Goal: Task Accomplishment & Management: Complete application form

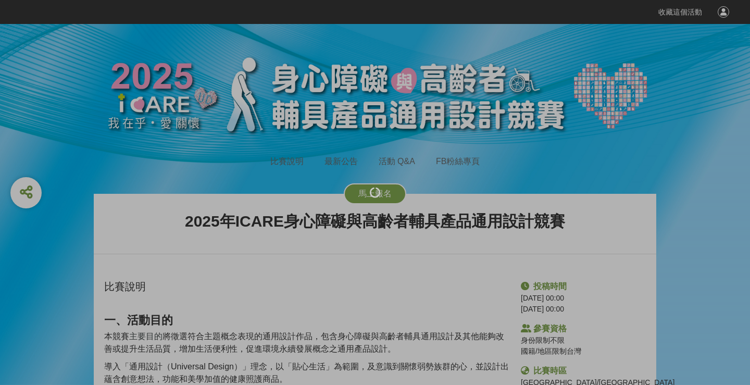
click at [390, 194] on div at bounding box center [375, 192] width 750 height 385
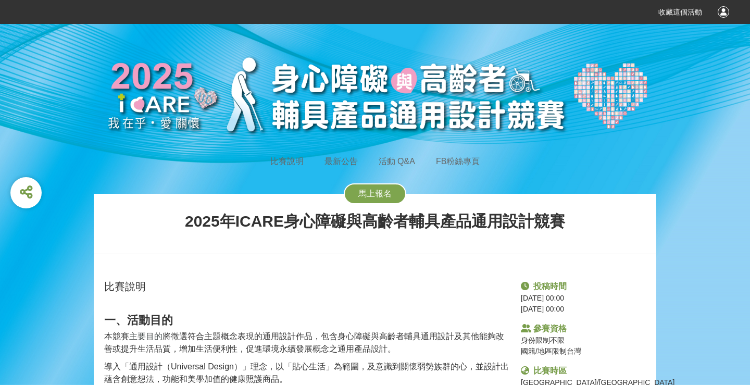
click at [359, 197] on button "馬上報名" at bounding box center [375, 193] width 62 height 21
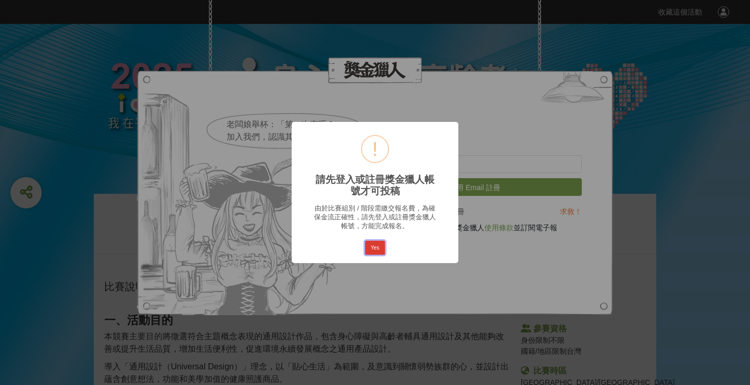
click at [371, 245] on button "Yes" at bounding box center [375, 248] width 20 height 15
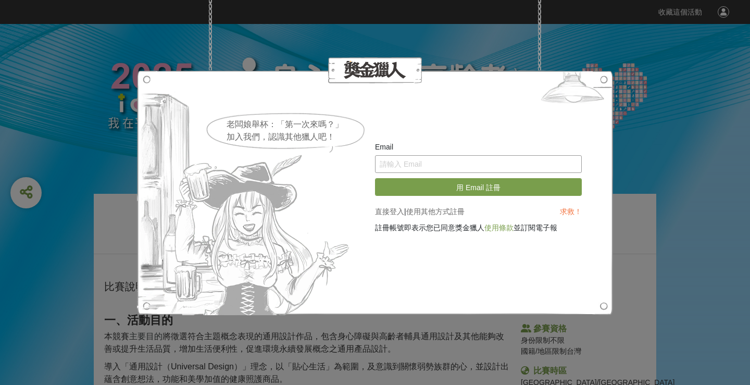
click at [391, 163] on input "text" at bounding box center [478, 164] width 207 height 18
type input "[EMAIL_ADDRESS][DOMAIN_NAME]"
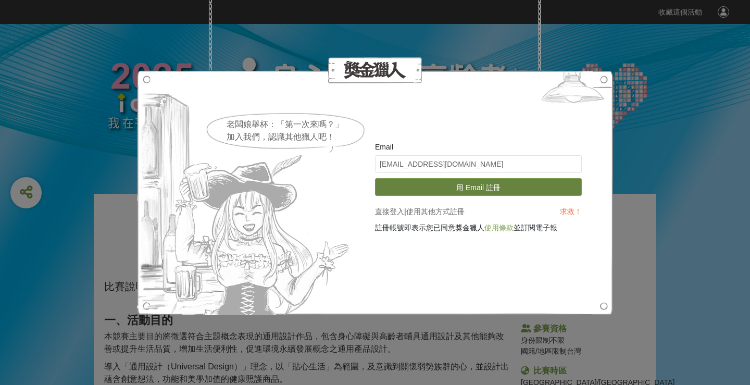
click at [451, 183] on button "用 Email 註冊" at bounding box center [478, 187] width 207 height 18
click at [474, 190] on button "用 Email 註冊" at bounding box center [478, 187] width 207 height 18
click at [490, 188] on button "用 Email 註冊" at bounding box center [478, 187] width 207 height 18
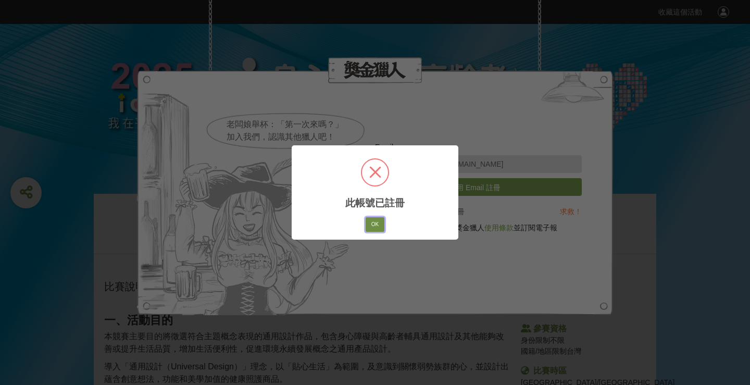
click at [374, 227] on button "OK" at bounding box center [375, 224] width 19 height 15
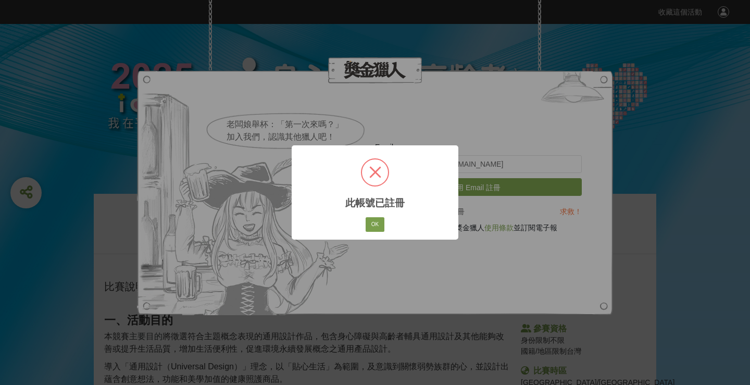
click at [367, 232] on div "OK Cancel" at bounding box center [375, 225] width 22 height 18
click at [374, 222] on button "OK" at bounding box center [375, 224] width 19 height 15
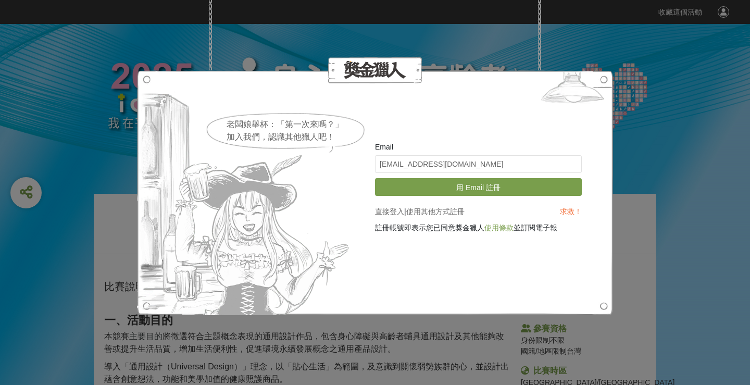
click at [396, 210] on link "直接登入" at bounding box center [389, 211] width 29 height 8
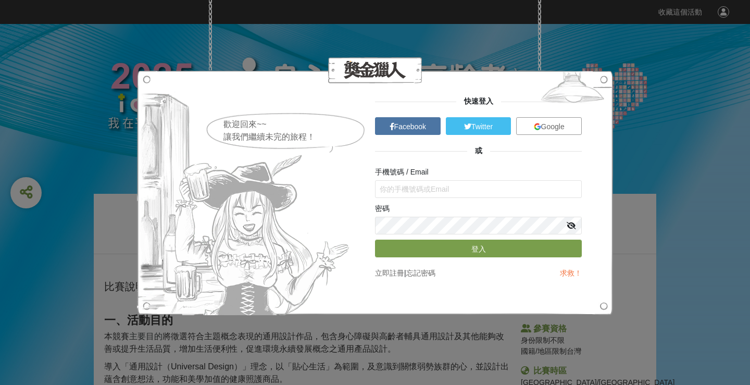
click at [557, 125] on span "Google" at bounding box center [552, 126] width 23 height 8
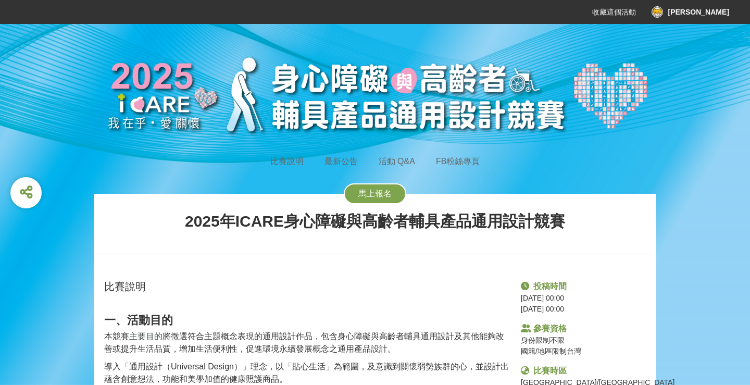
click at [367, 191] on span "馬上報名" at bounding box center [374, 193] width 33 height 9
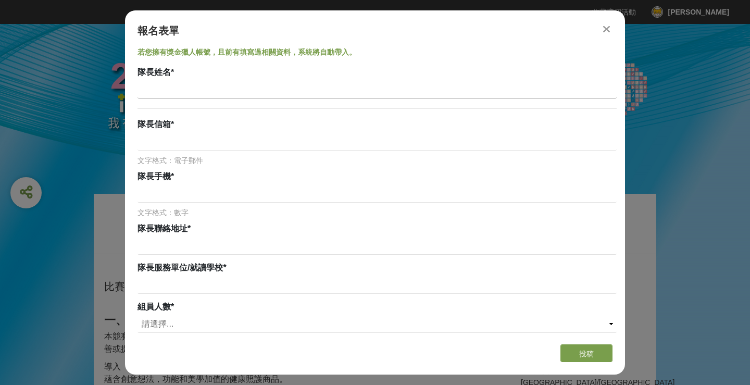
click at [166, 92] on input at bounding box center [376, 90] width 479 height 18
type input "[PERSON_NAME]"
click at [163, 149] on input at bounding box center [376, 142] width 479 height 18
type input "ㄇ"
type input "[EMAIL_ADDRESS][DOMAIN_NAME]"
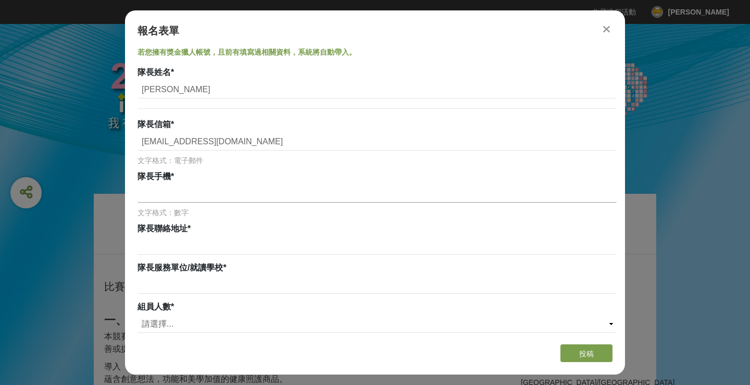
click at [182, 193] on input at bounding box center [376, 194] width 479 height 18
type input "0988048872"
click at [193, 245] on div "隊長聯絡地址 *" at bounding box center [376, 239] width 479 height 35
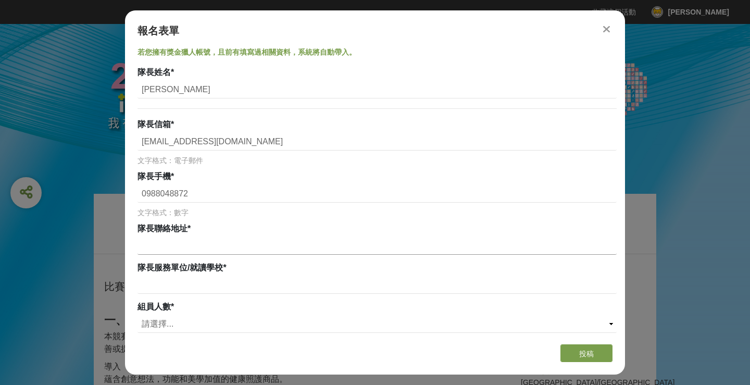
click at [193, 246] on input at bounding box center [376, 246] width 479 height 18
type input "w"
click at [303, 244] on input "[STREET_ADDRESS]" at bounding box center [376, 246] width 479 height 18
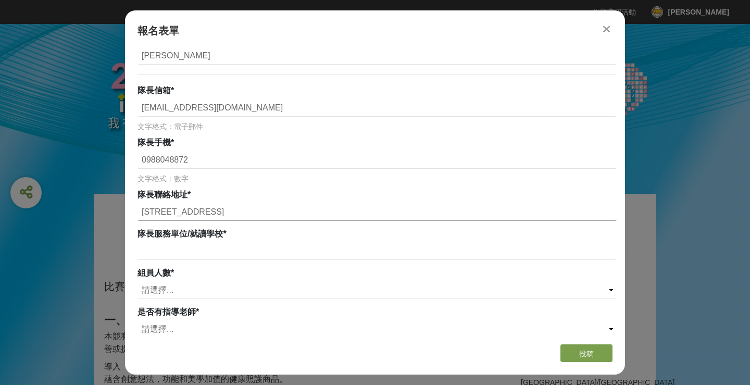
scroll to position [95, 0]
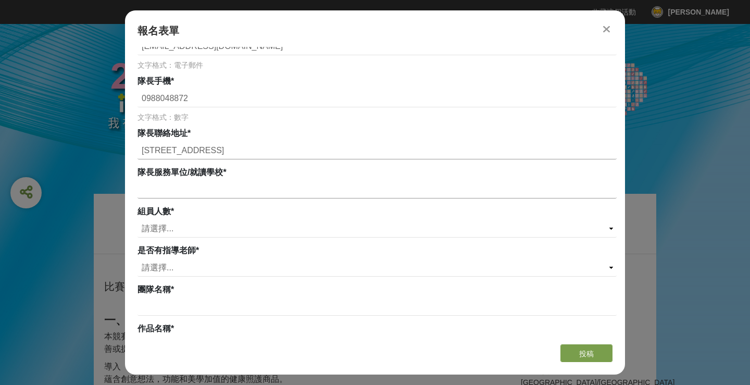
type input "[STREET_ADDRESS]"
click at [210, 190] on input at bounding box center [376, 190] width 479 height 18
type input "[GEOGRAPHIC_DATA]"
click at [206, 224] on select "請選擇... 0 1 2 3" at bounding box center [376, 229] width 479 height 18
click at [162, 226] on select "請選擇... 0 1 2 3" at bounding box center [376, 229] width 479 height 18
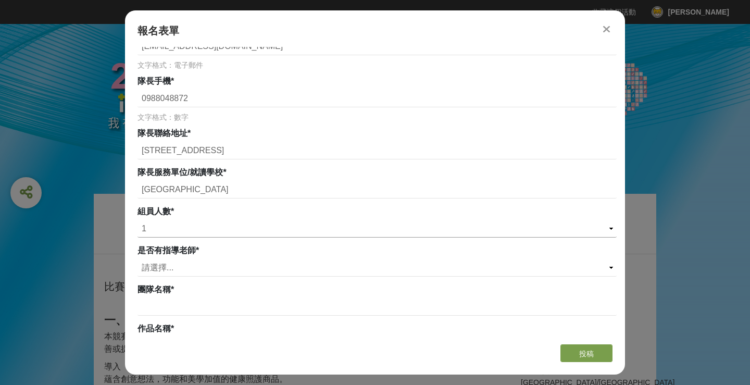
click at [137, 220] on select "請選擇... 0 1 2 3" at bounding box center [376, 229] width 479 height 18
click at [173, 275] on input at bounding box center [376, 268] width 479 height 18
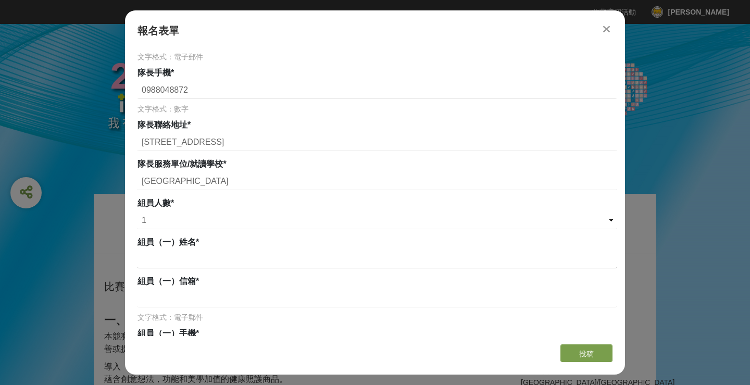
scroll to position [116, 0]
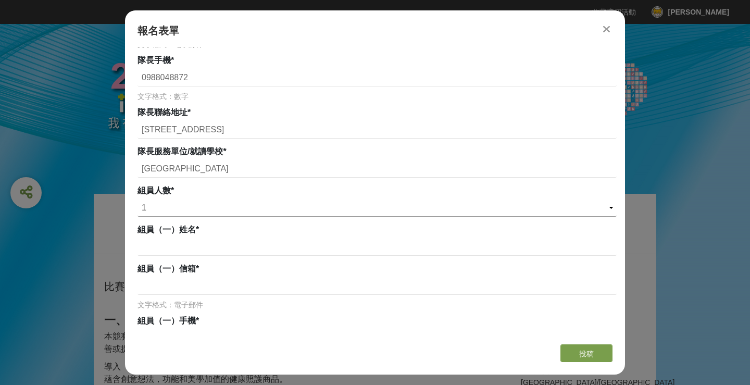
click at [176, 199] on select "請選擇... 0 1 2 3" at bounding box center [376, 208] width 479 height 18
select select "0"
click at [137, 199] on select "請選擇... 0 1 2 3" at bounding box center [376, 208] width 479 height 18
click at [267, 272] on div "團隊名稱 *" at bounding box center [376, 268] width 479 height 12
click at [190, 242] on select "請選擇... 是 否" at bounding box center [376, 247] width 479 height 18
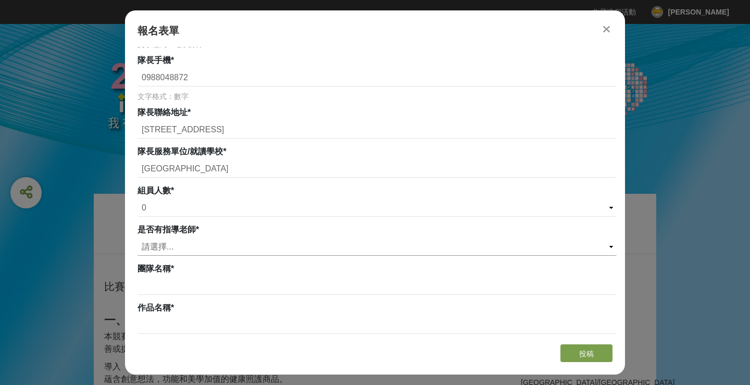
click at [137, 238] on select "請選擇... 是 否" at bounding box center [376, 247] width 479 height 18
click at [163, 250] on select "請選擇... 是 否" at bounding box center [376, 247] width 479 height 18
select select "是"
click at [137, 238] on select "請選擇... 是 否" at bounding box center [376, 247] width 479 height 18
click at [177, 291] on input at bounding box center [376, 286] width 479 height 18
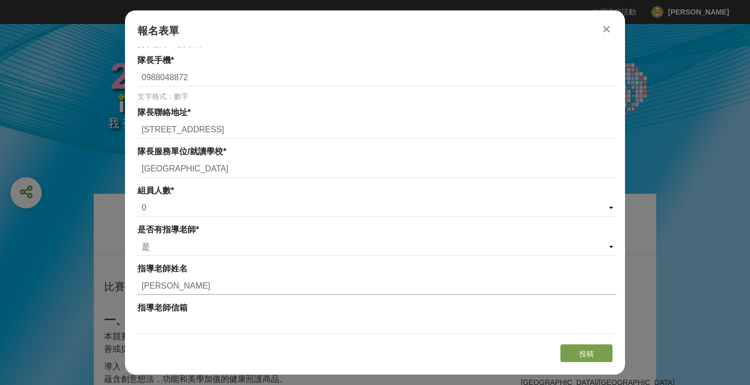
type input "[PERSON_NAME]"
paste input "Prof. [PERSON_NAME]"
type input "Prof. [PERSON_NAME]"
drag, startPoint x: 201, startPoint y: 282, endPoint x: 125, endPoint y: 279, distance: 76.1
click at [125, 279] on div "若您擁有獎金獵人帳號，且前有填寫過相關資料，系統將自動帶入。 隊長姓名 * [PERSON_NAME] 隊長信箱 * [EMAIL_ADDRESS][DOMA…" at bounding box center [375, 191] width 500 height 289
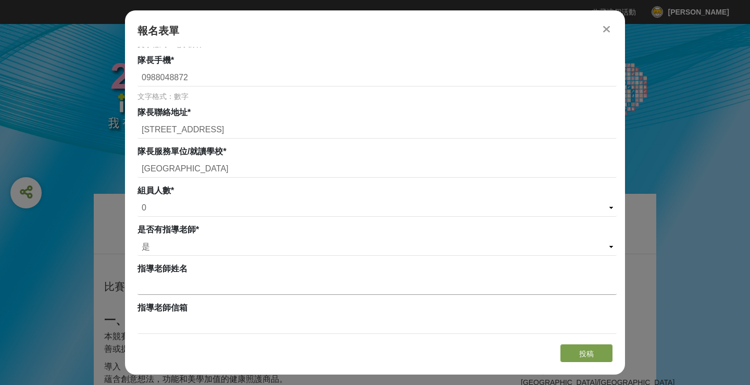
paste input "[PERSON_NAME]"
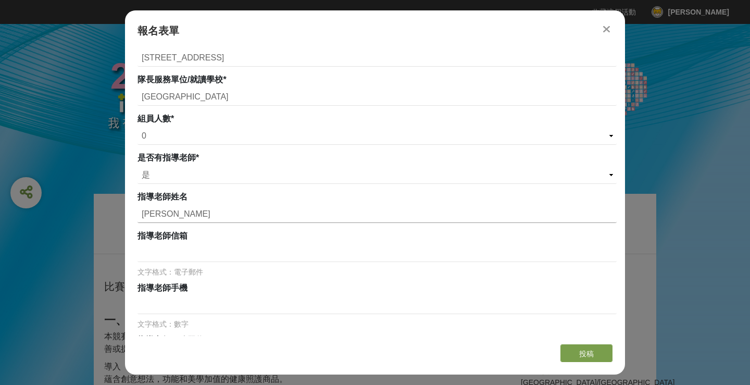
scroll to position [241, 0]
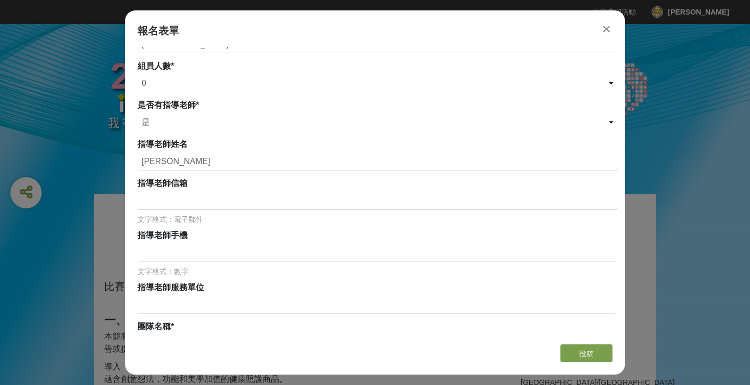
type input "[PERSON_NAME]"
click at [190, 203] on input at bounding box center [376, 201] width 479 height 18
click at [185, 205] on input at bounding box center [376, 201] width 479 height 18
paste input "[EMAIL_ADDRESS][DOMAIN_NAME]"
type input "[EMAIL_ADDRESS][DOMAIN_NAME]"
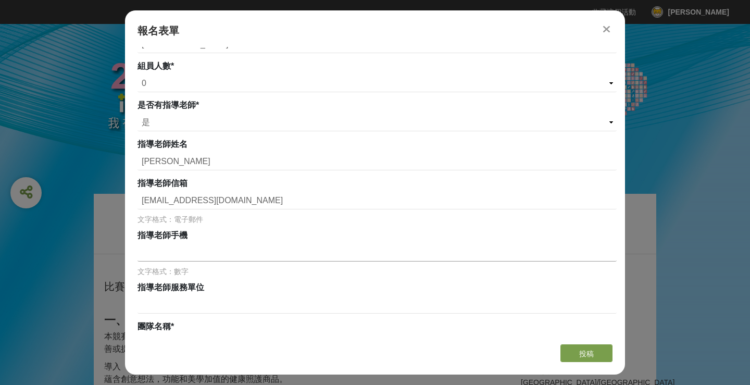
click at [205, 246] on input at bounding box center [376, 253] width 479 height 18
paste input "0919972005"
type input "0919972005"
click at [229, 311] on input at bounding box center [376, 305] width 479 height 18
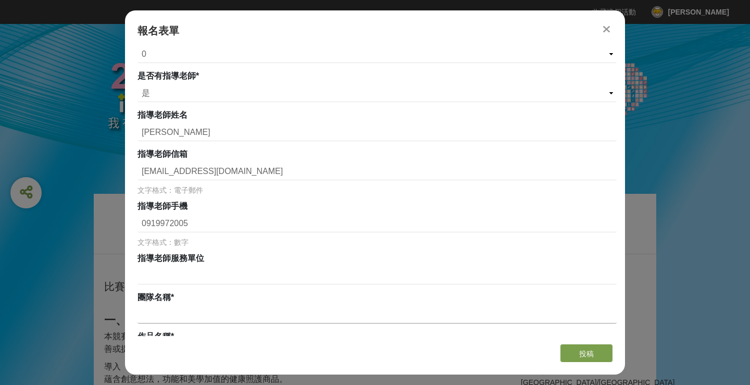
click at [174, 311] on input at bounding box center [376, 315] width 479 height 18
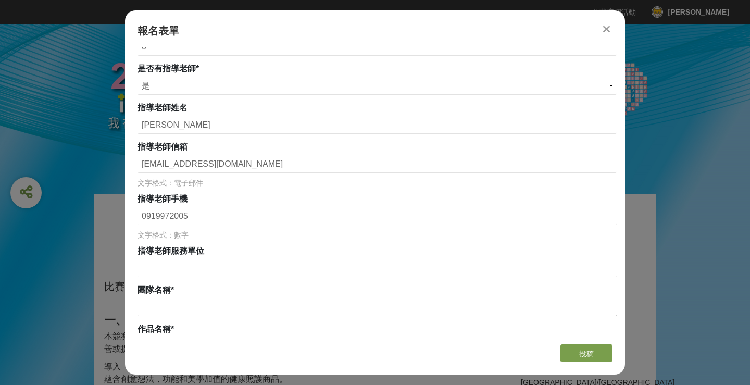
scroll to position [373, 0]
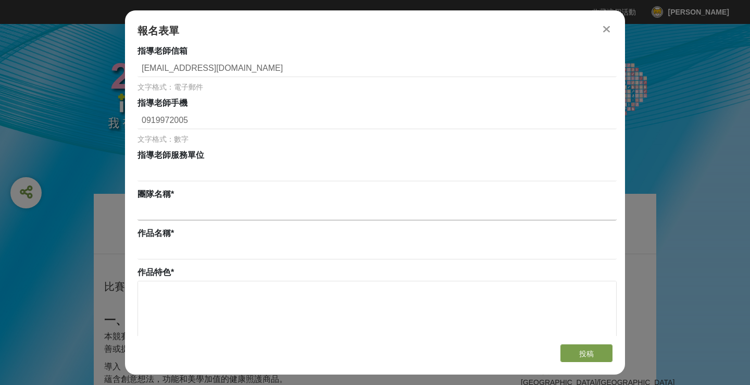
type input "Ｕ"
type input "Unidesign Lab"
click at [164, 248] on input at bounding box center [376, 251] width 479 height 18
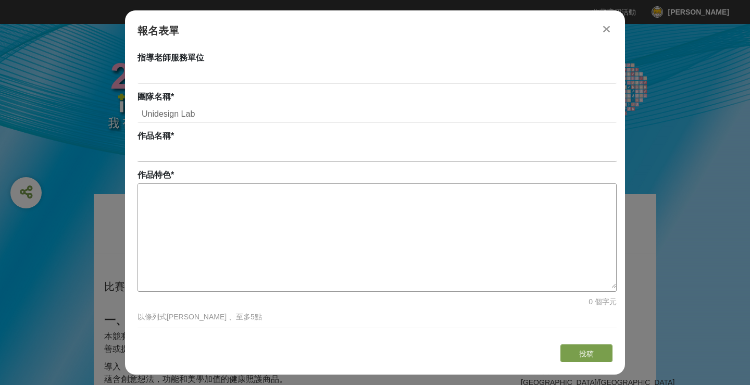
scroll to position [471, 0]
paste input "DentCare"
type input "DentCare 假牙[PERSON_NAME]"
click at [256, 205] on textarea at bounding box center [377, 235] width 478 height 104
paste textarea "DentCare 假牙潔 以「收納＋清潔二合一」為核心理念，專為 高齡者與照護者 設計，結合 超聲波震盪、U 形潔牙刷結構與黑鑽電極水質淨化技術，在單一蛋型裝…"
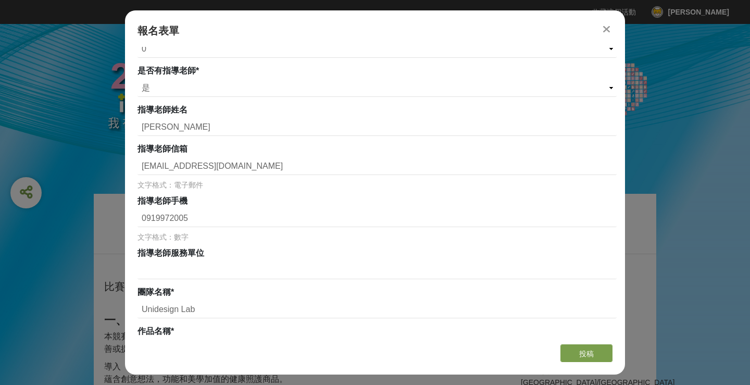
scroll to position [467, 0]
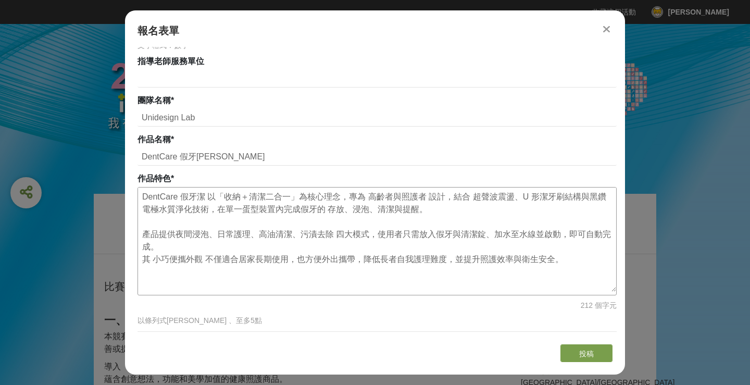
click at [475, 195] on textarea "DentCare 假牙潔 以「收納＋清潔二合一」為核心理念，專為 高齡者與照護者 設計，結合 超聲波震盪、U 形潔牙刷結構與黑鑽電極水質淨化技術，在單一蛋型裝…" at bounding box center [377, 239] width 478 height 104
click at [455, 196] on textarea "DentCare 假牙潔 以「收納＋清潔二合一」為核心理念，專為 高齡者與照護者 設計，結合超聲波震盪、U 形潔牙刷結構與黑鑽電極水質淨化技術，在單一蛋型裝置…" at bounding box center [377, 239] width 478 height 104
click at [446, 219] on textarea "DentCare 假牙潔 以「收納＋清潔二合一」為核心理念，專為 高齡者與照護者 設計，結合超聲波震盪、U 形潔牙刷結構與黑鑽電極水質淨化技術，在單一蛋型裝置…" at bounding box center [377, 239] width 478 height 104
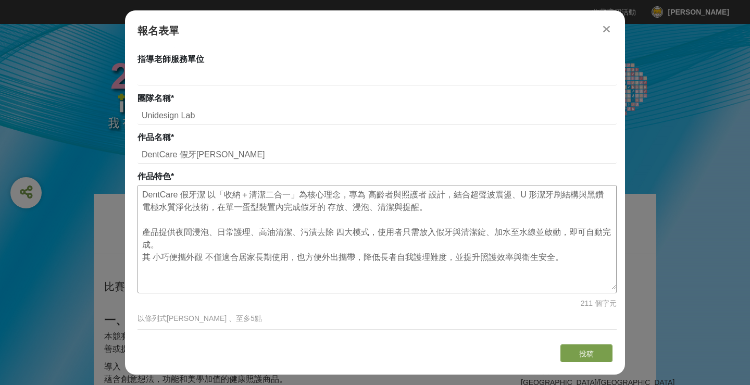
click at [156, 260] on textarea "DentCare 假牙潔 以「收納＋清潔二合一」為核心理念，專為 高齡者與照護者 設計，結合超聲波震盪、U 形潔牙刷結構與黑鑽電極水質淨化技術，在單一蛋型裝置…" at bounding box center [377, 237] width 478 height 104
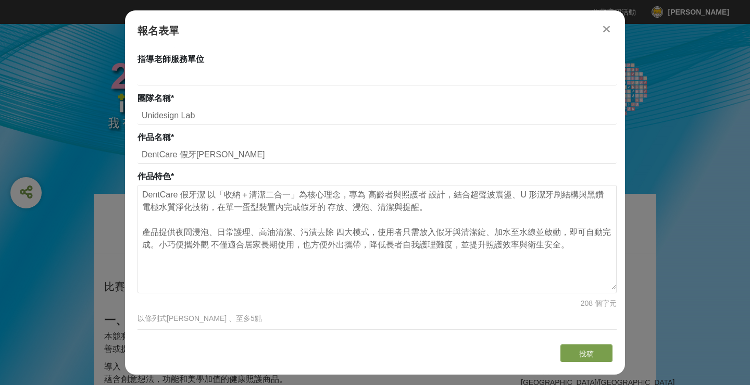
type textarea "DentCare 假牙潔 以「收納＋清潔二合一」為核心理念，專為 高齡者與照護者 設計，結合超聲波震盪、U 形潔牙刷結構與黑鑽電極水質淨化技術，在單一蛋型裝置…"
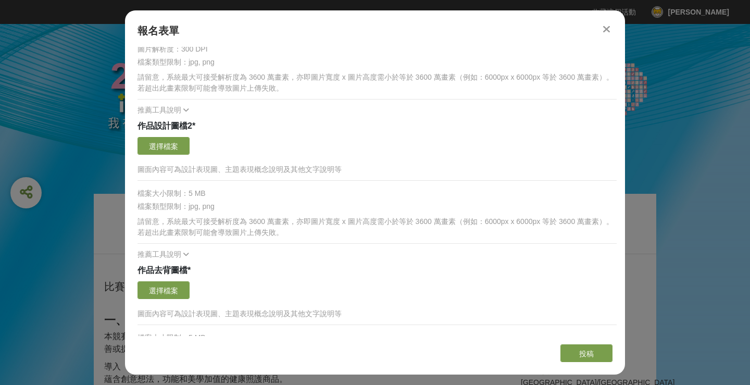
scroll to position [1024, 0]
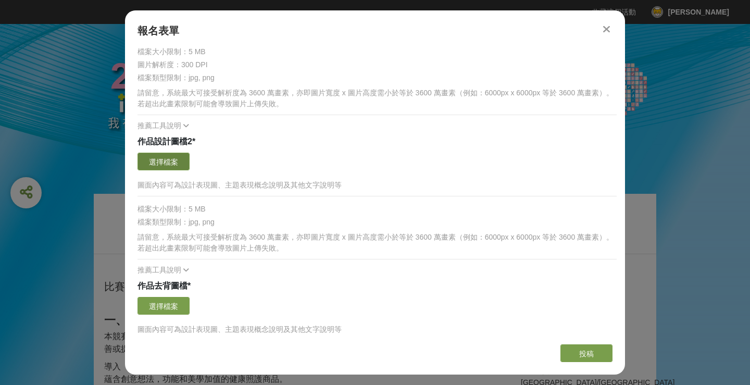
click at [167, 160] on button "選擇檔案" at bounding box center [163, 162] width 52 height 18
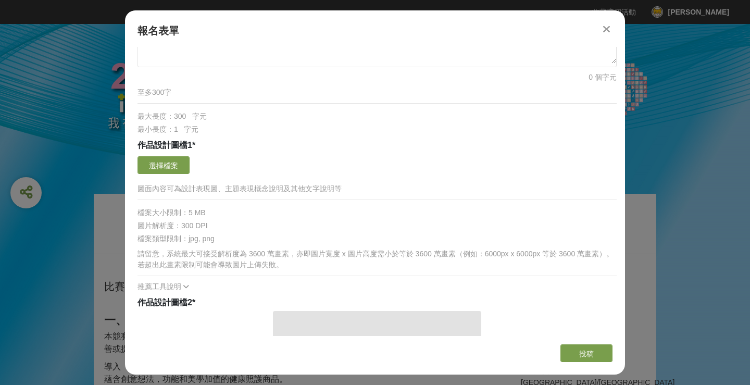
scroll to position [866, 0]
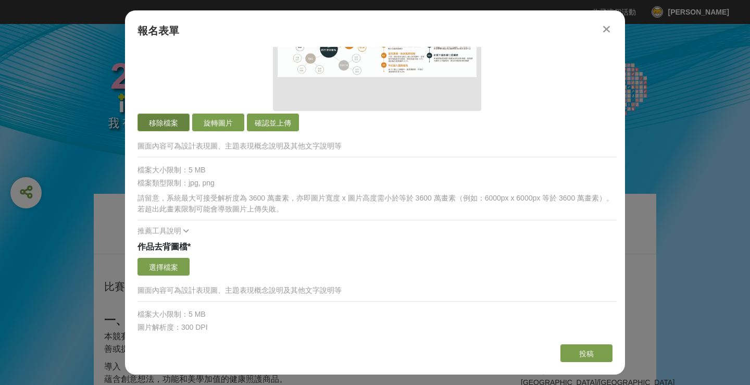
click at [166, 122] on button "移除檔案" at bounding box center [163, 123] width 52 height 18
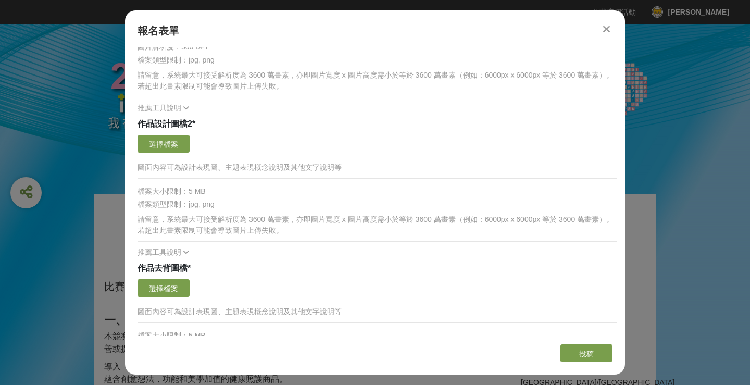
scroll to position [926, 0]
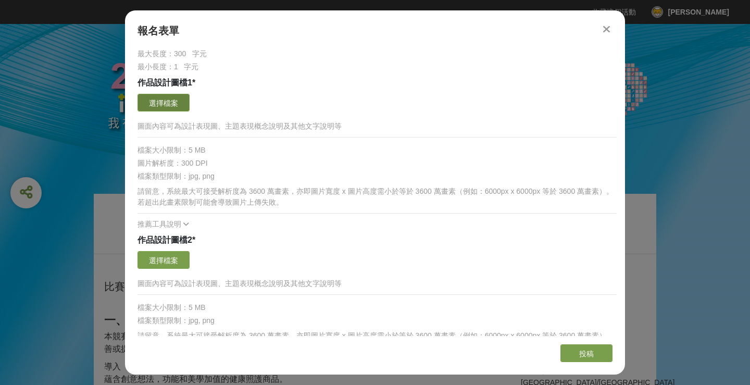
click at [175, 107] on button "選擇檔案" at bounding box center [163, 103] width 52 height 18
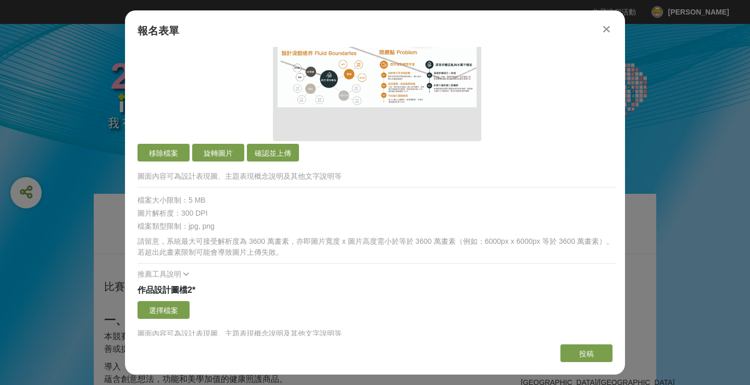
scroll to position [1098, 0]
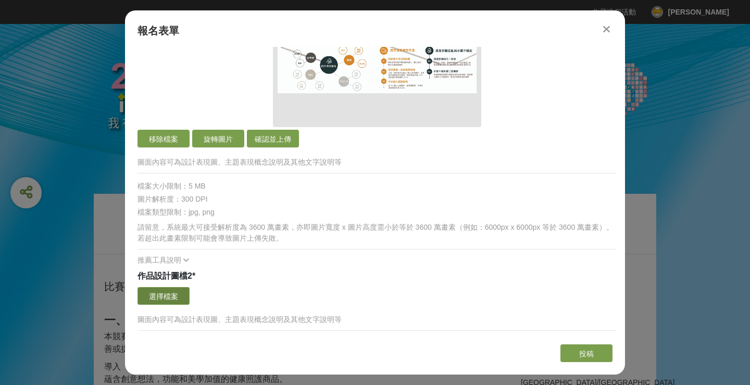
click at [173, 294] on button "選擇檔案" at bounding box center [163, 296] width 52 height 18
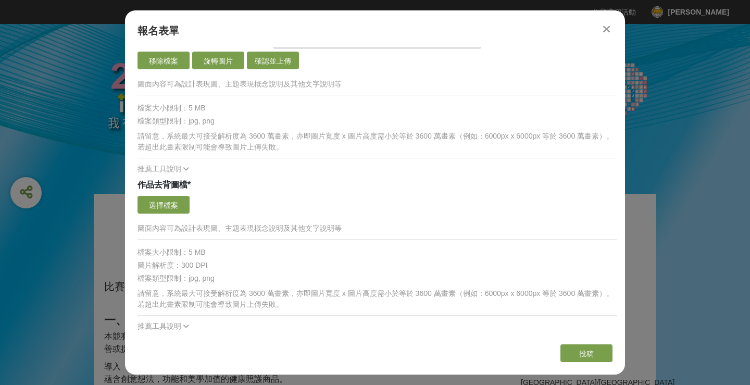
scroll to position [1549, 0]
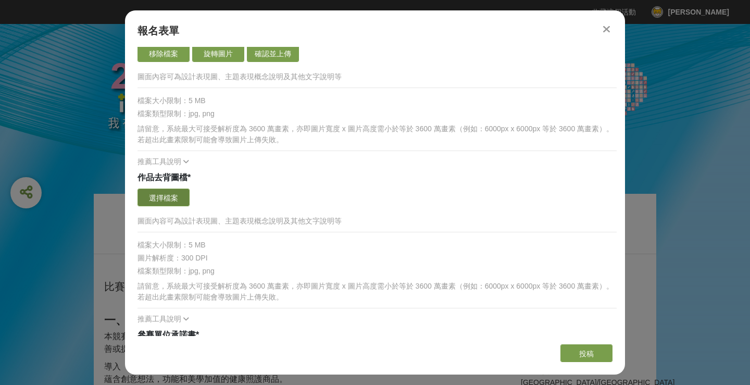
click at [166, 200] on button "選擇檔案" at bounding box center [163, 198] width 52 height 18
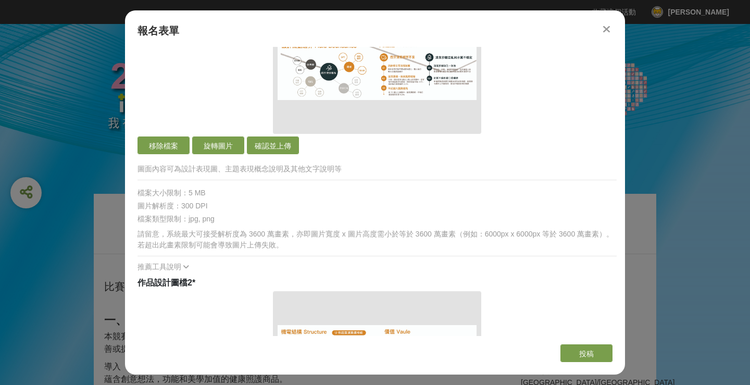
scroll to position [1570, 0]
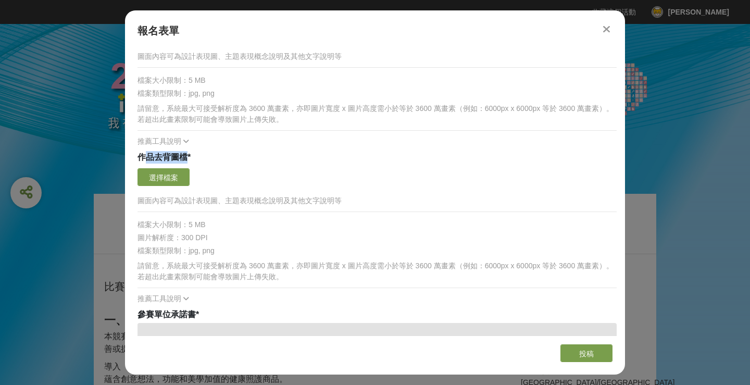
drag, startPoint x: 184, startPoint y: 152, endPoint x: 127, endPoint y: 158, distance: 57.1
click at [132, 157] on div "若您擁有獎金獵人帳號，且前有填寫過相關資料，系統將自動帶入。 隊長姓名 * [PERSON_NAME] 隊長信箱 * [EMAIL_ADDRESS][DOMA…" at bounding box center [375, 191] width 500 height 289
drag, startPoint x: 178, startPoint y: 178, endPoint x: 185, endPoint y: 172, distance: 10.0
click at [178, 178] on button "選擇檔案" at bounding box center [163, 177] width 52 height 18
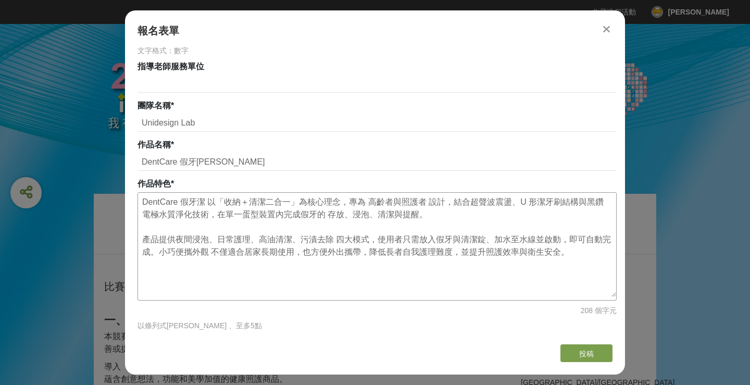
scroll to position [391, 0]
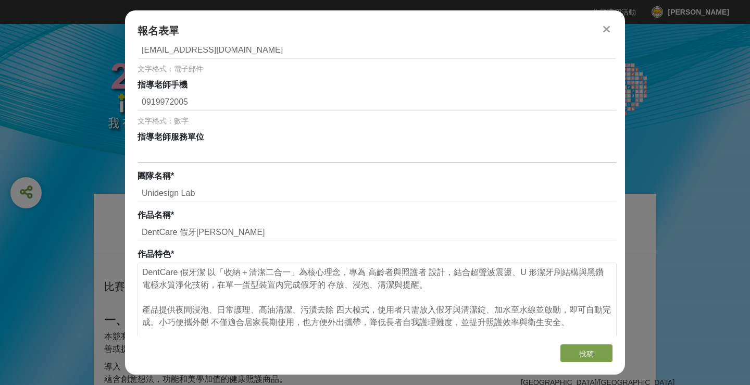
click at [267, 157] on input at bounding box center [376, 154] width 479 height 18
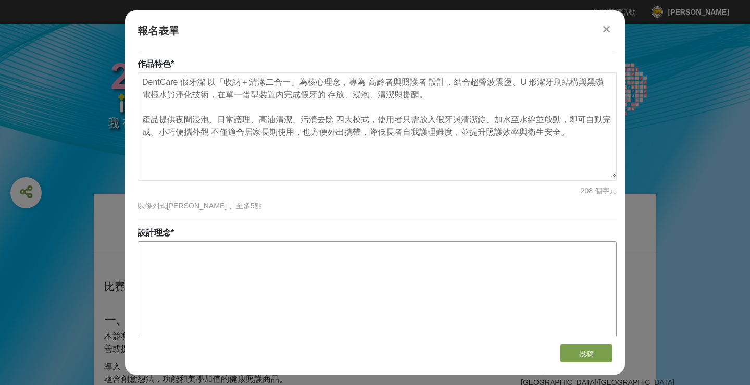
scroll to position [530, 0]
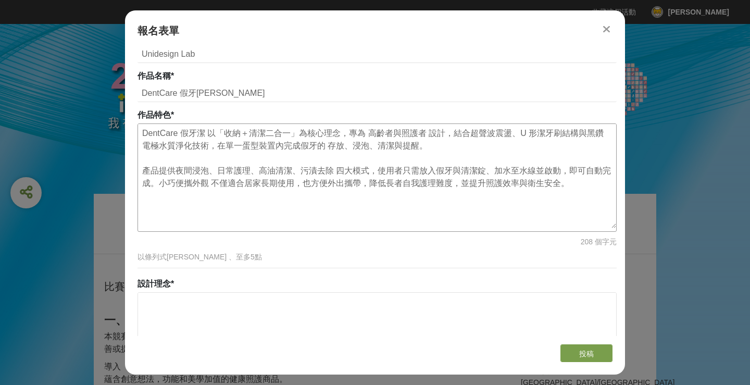
drag, startPoint x: 140, startPoint y: 132, endPoint x: 575, endPoint y: 223, distance: 444.8
click at [575, 223] on textarea "DentCare 假牙潔 以「收納＋清潔二合一」為核心理念，專為 高齡者與照護者 設計，結合超聲波震盪、U 形潔牙刷結構與黑鑽電極水質淨化技術，在單一蛋型裝置…" at bounding box center [377, 176] width 478 height 104
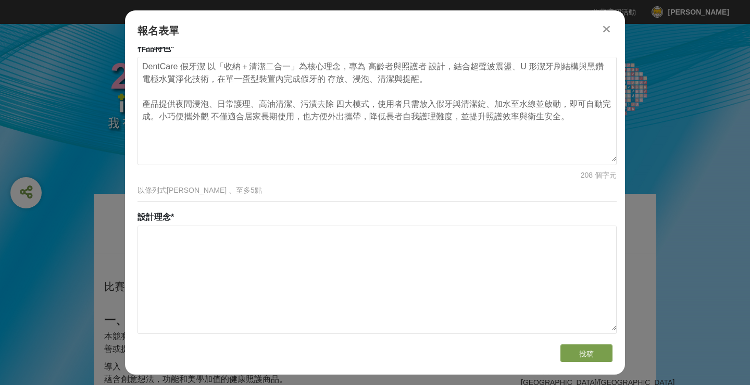
scroll to position [678, 0]
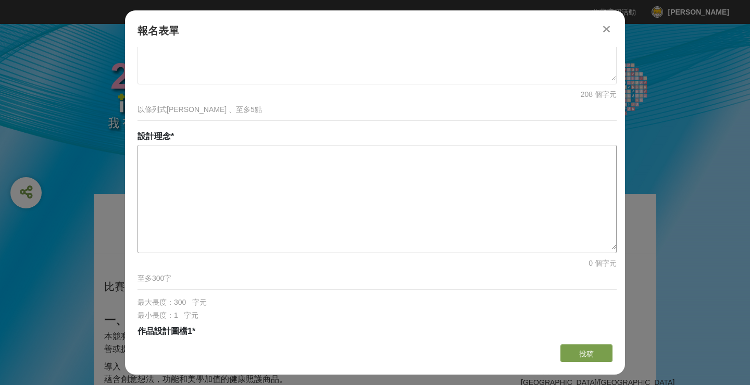
click at [206, 162] on textarea at bounding box center [377, 197] width 478 height 104
paste textarea "DentCare 假牙潔 以「收納＋清潔二合一」為核心理念，專為 高齡者與照護者 設計，結合超聲波震盪、U 形潔牙刷結構與黑鑽電極水質淨化技術，在單一蛋型裝置…"
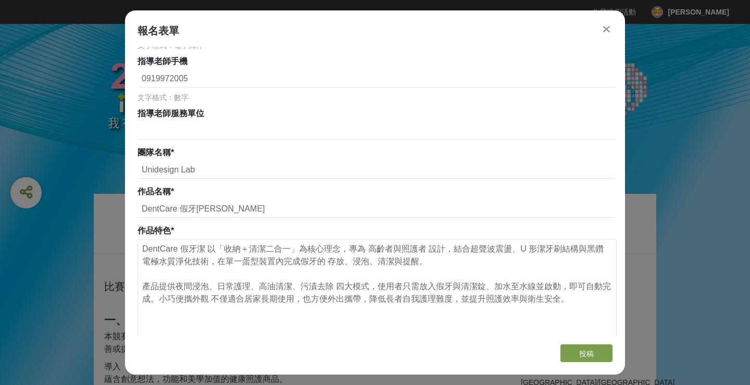
scroll to position [417, 0]
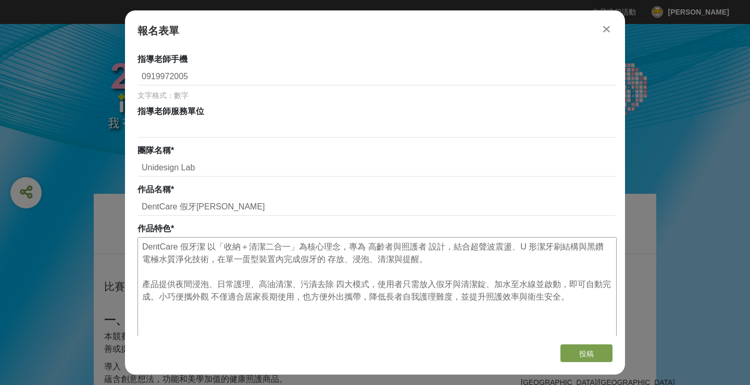
type textarea "DentCare 假牙潔 以「收納＋清潔二合一」為核心理念，專為 高齡者與照護者 設計，結合超聲波震盪、U 形潔牙刷結構與黑鑽電極水質淨化技術，在單一蛋型裝置…"
drag, startPoint x: 145, startPoint y: 249, endPoint x: 579, endPoint y: 306, distance: 437.1
click at [579, 306] on textarea "DentCare 假牙潔 以「收納＋清潔二合一」為核心理念，專為 高齡者與照護者 設計，結合超聲波震盪、U 形潔牙刷結構與黑鑽電極水質淨化技術，在單一蛋型裝置…" at bounding box center [377, 289] width 478 height 104
type textarea "D"
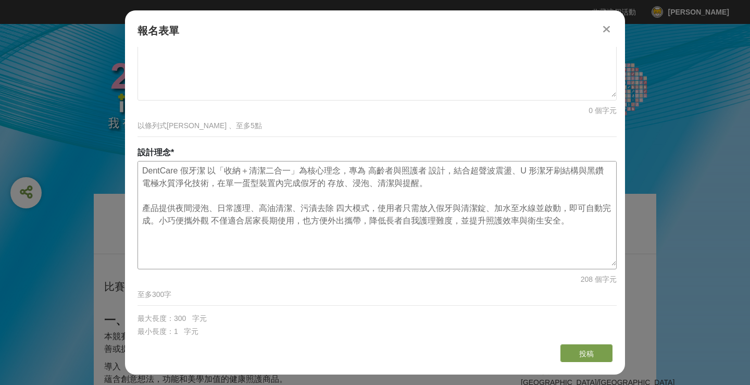
scroll to position [661, 0]
drag, startPoint x: 138, startPoint y: 126, endPoint x: 244, endPoint y: 135, distance: 106.1
click at [244, 135] on div "以條列式[PERSON_NAME] 、至多5點" at bounding box center [376, 131] width 479 height 24
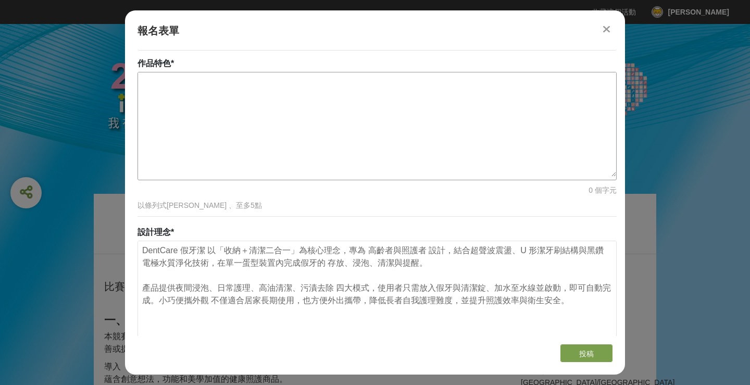
scroll to position [558, 0]
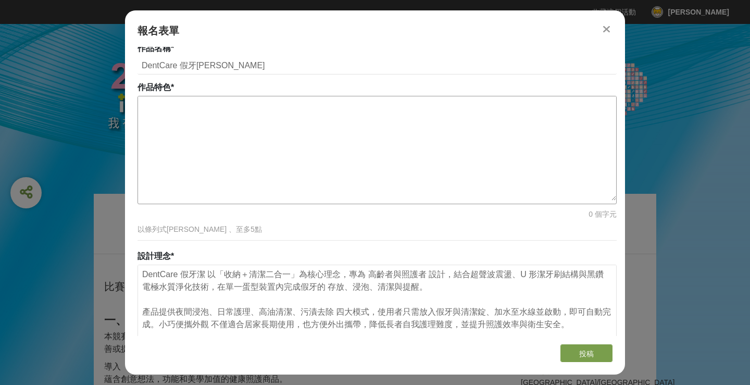
click at [181, 105] on textarea at bounding box center [377, 148] width 478 height 104
paste textarea "一體化設計（收納＋清潔雙用途） 蛋型結構可同時作為假牙收納盒與清潔機，不佔空間，兼具實用與美觀。 多模式清潔，滿足不同情境 日常護理、夜間浸泡、高油清潔、污漬…"
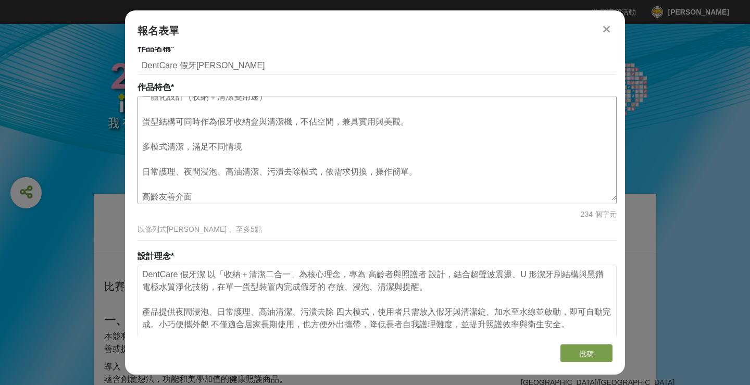
scroll to position [0, 0]
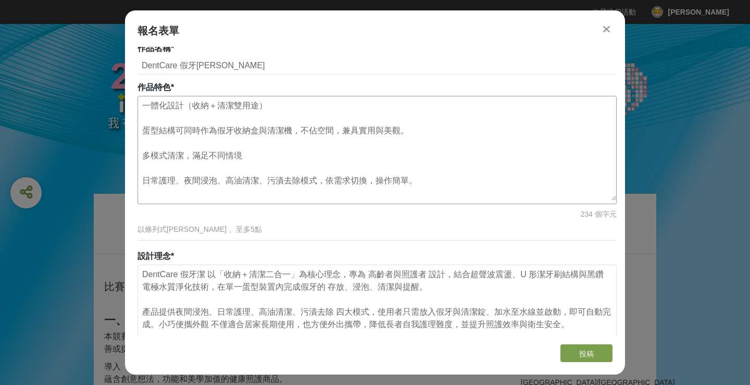
click at [144, 104] on textarea "一體化設計（收納＋清潔雙用途） 蛋型結構可同時作為假牙收納盒與清潔機，不佔空間，兼具實用與美觀。 多模式清潔，滿足不同情境 日常護理、夜間浸泡、高油清潔、污漬…" at bounding box center [377, 148] width 478 height 104
click at [210, 112] on textarea "1、一體化設計（收納＋清潔雙用途） 蛋型結構可同時作為假牙收納盒與清潔機，不佔空間，兼具實用與美觀。 多模式清潔，滿足不同情境 日常護理、夜間浸泡、高油清潔、…" at bounding box center [377, 148] width 478 height 104
click at [143, 132] on textarea "1、一體化設計（收納＋清潔雙用途） 蛋型結構可同時作為假牙收納盒與清潔機，不佔空間，兼具實用與美觀。 多模式清潔，滿足不同情境 日常護理、夜間浸泡、高油清潔、…" at bounding box center [377, 148] width 478 height 104
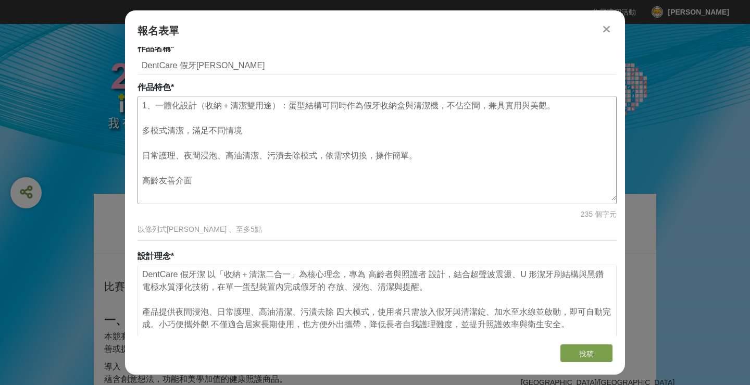
click at [146, 130] on textarea "1、一體化設計（收納＋清潔雙用途）：蛋型結構可同時作為假牙收納盒與清潔機，不佔空間，兼具實用與美觀。 多模式清潔，滿足不同情境 日常護理、夜間浸泡、高油清潔、…" at bounding box center [377, 148] width 478 height 104
drag, startPoint x: 157, startPoint y: 131, endPoint x: 140, endPoint y: 132, distance: 17.2
click at [140, 132] on textarea "1、一體化設計（收納＋清潔雙用途）：蛋型結構可同時作為假牙收納盒與清潔機，不佔空間，兼具實用與美觀。 2、多模式清潔，滿足不同情境 日常護理、夜間浸泡、高油清…" at bounding box center [377, 148] width 478 height 104
click at [147, 157] on textarea "1、一體化設計（收納＋清潔雙用途）：蛋型結構可同時作為假牙收納盒與清潔機，不佔空間，兼具實用與美觀。 2、多模式清潔，滿足不同情境 日常護理、夜間浸泡、高油清…" at bounding box center [377, 148] width 478 height 104
click at [144, 154] on textarea "1、一體化設計（收納＋清潔雙用途）：蛋型結構可同時作為假牙收納盒與清潔機，不佔空間，兼具實用與美觀。 2、多模式清潔，滿足不同情境 日常護理、夜間浸泡、高油清…" at bounding box center [377, 148] width 478 height 104
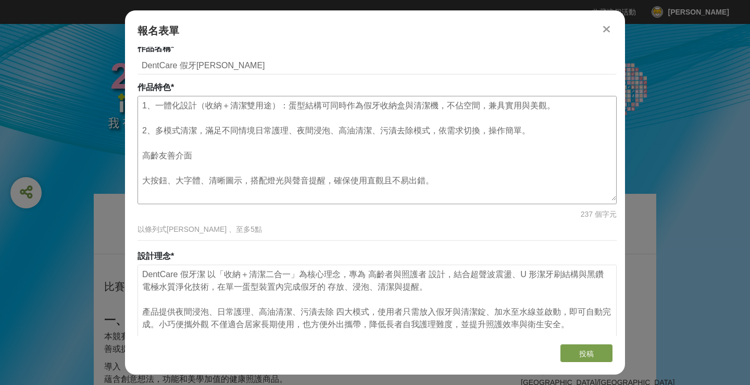
click at [140, 158] on textarea "1、一體化設計（收納＋清潔雙用途）：蛋型結構可同時作為假牙收納盒與清潔機，不佔空間，兼具實用與美觀。 2、多模式清潔，滿足不同情境日常護理、夜間浸泡、高油清潔…" at bounding box center [377, 148] width 478 height 104
paste textarea "2、"
click at [147, 155] on textarea "1、一體化設計（收納＋清潔雙用途）：蛋型結構可同時作為假牙收納盒與清潔機，不佔空間，兼具實用與美觀。 2、多模式清潔，滿足不同情境日常護理、夜間浸泡、高油清潔…" at bounding box center [377, 148] width 478 height 104
click at [142, 181] on textarea "1、一體化設計（收納＋清潔雙用途）：蛋型結構可同時作為假牙收納盒與清潔機，不佔空間，兼具實用與美觀。 2、多模式清潔，滿足不同情境日常護理、夜間浸泡、高油清潔…" at bounding box center [377, 148] width 478 height 104
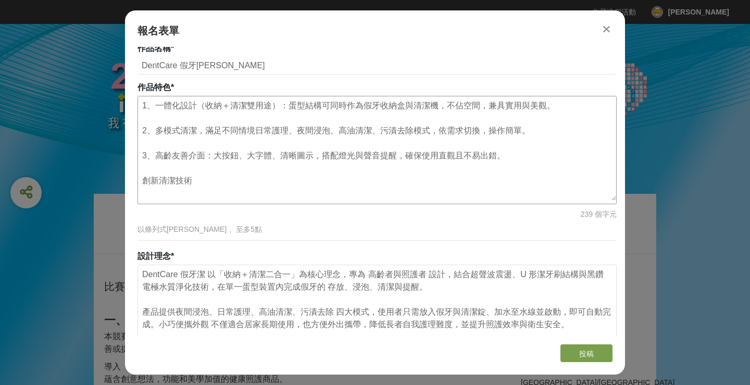
click at [198, 133] on textarea "1、一體化設計（收納＋清潔雙用途）：蛋型結構可同時作為假牙收納盒與清潔機，不佔空間，兼具實用與美觀。 2、多模式清潔，滿足不同情境日常護理、夜間浸泡、高油清潔…" at bounding box center [377, 148] width 478 height 104
click at [207, 129] on textarea "1、一體化設計（收納＋清潔雙用途）：蛋型結構可同時作為假牙收納盒與清潔機，不佔空間，兼具實用與美觀。 2、多模式清潔，滿足不同情境日常護理、夜間浸泡、高油清潔…" at bounding box center [377, 148] width 478 height 104
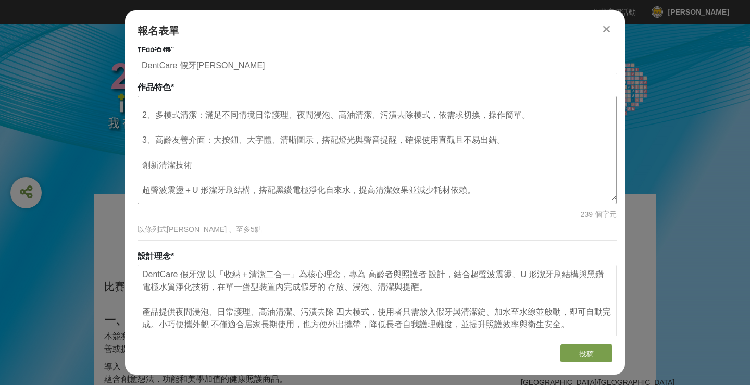
click at [144, 166] on textarea "1、一體化設計（收納＋清潔雙用途）：蛋型結構可同時作為假牙收納盒與清潔機，不佔空間，兼具實用與美觀。 2、多模式清潔：滿足不同情境日常護理、夜間浸泡、高油清潔…" at bounding box center [377, 148] width 478 height 104
click at [143, 194] on textarea "1、一體化設計（收納＋清潔雙用途）：蛋型結構可同時作為假牙收納盒與清潔機，不佔空間，兼具實用與美觀。 2、多模式清潔：滿足不同情境日常護理、夜間浸泡、高油清潔…" at bounding box center [377, 148] width 478 height 104
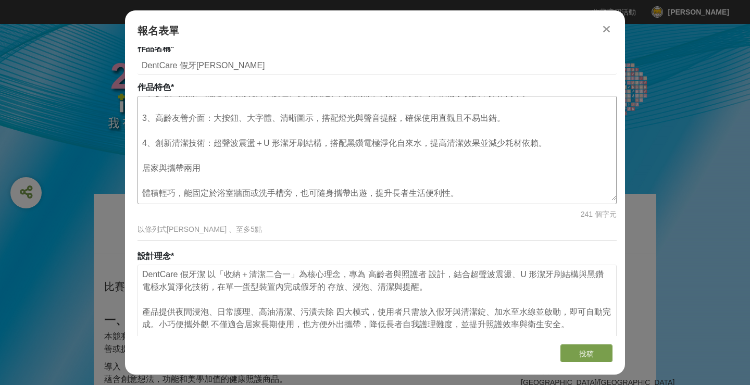
scroll to position [40, 0]
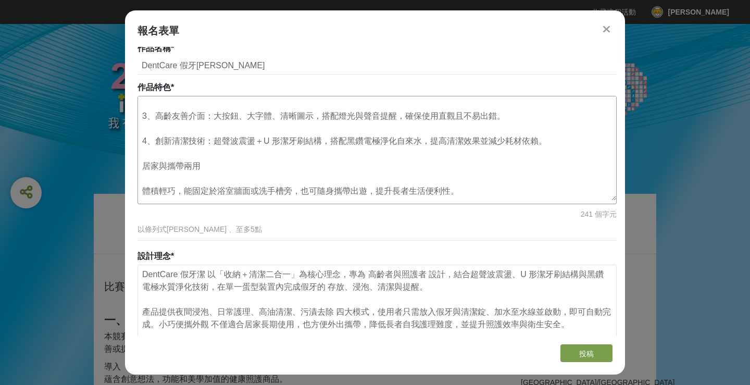
click at [144, 164] on textarea "1、一體化設計（收納＋清潔雙用途）：蛋型結構可同時作為假牙收納盒與清潔機，不佔空間，兼具實用與美觀。 2、多模式清潔：滿足不同情境日常護理、夜間浸泡、高油清潔…" at bounding box center [377, 148] width 478 height 104
click at [144, 190] on textarea "1、一體化設計（收納＋清潔雙用途）：蛋型結構可同時作為假牙收納盒與清潔機，不佔空間，兼具實用與美觀。 2、多模式清潔：滿足不同情境日常護理、夜間浸泡、高油清潔…" at bounding box center [377, 148] width 478 height 104
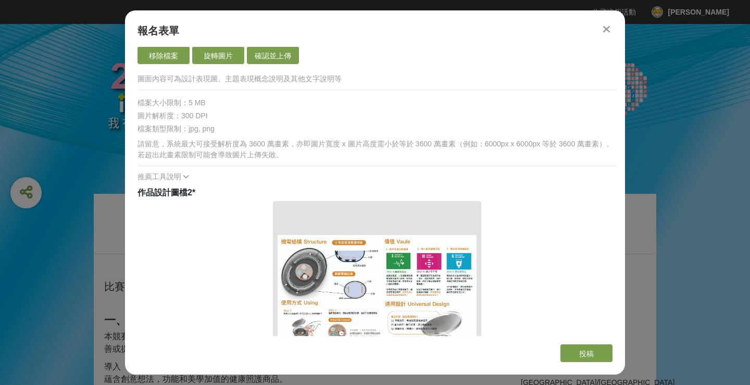
scroll to position [1097, 0]
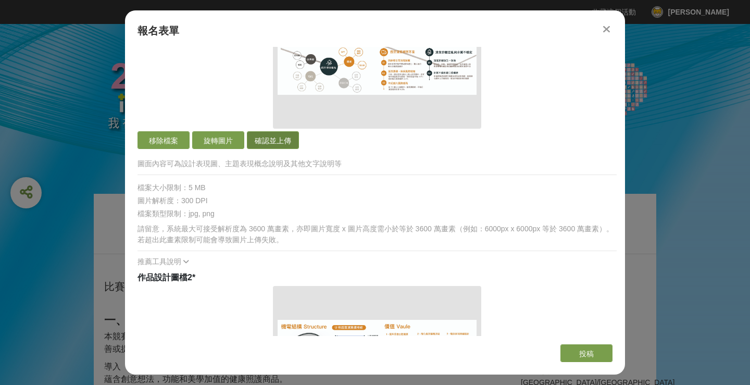
type textarea "1、一體化設計（收納＋清潔雙用途）：蛋型結構可同時作為假牙收納盒與清潔機，不佔空間，兼具實用與美觀。 2、多模式清潔：滿足不同情境日常護理、夜間浸泡、高油清潔…"
click at [275, 142] on button "確認並上傳" at bounding box center [273, 140] width 52 height 18
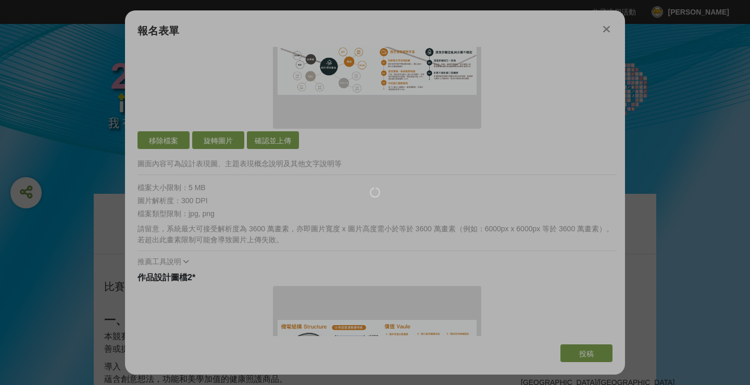
scroll to position [888, 0]
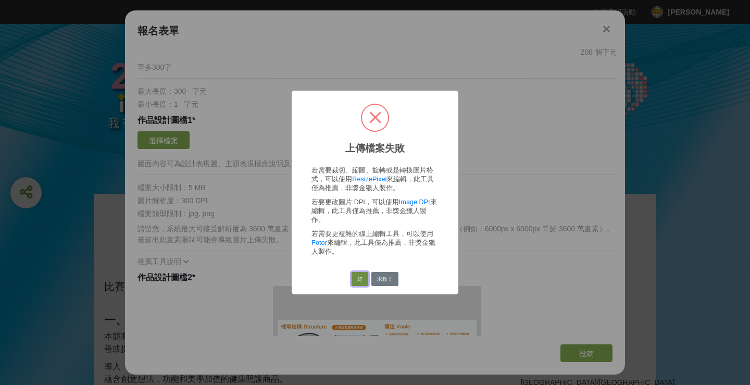
click at [360, 274] on button "好" at bounding box center [360, 279] width 17 height 15
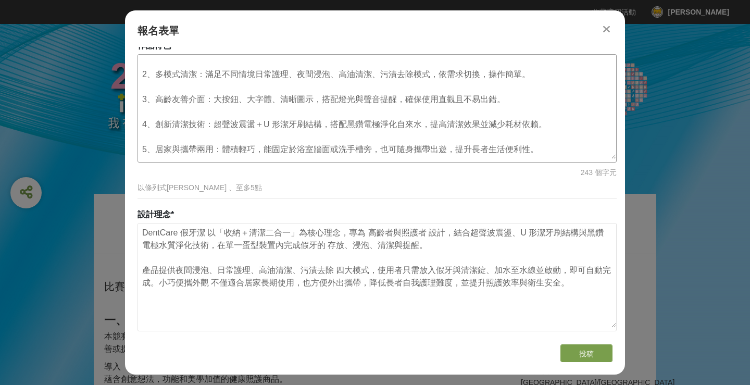
scroll to position [715, 0]
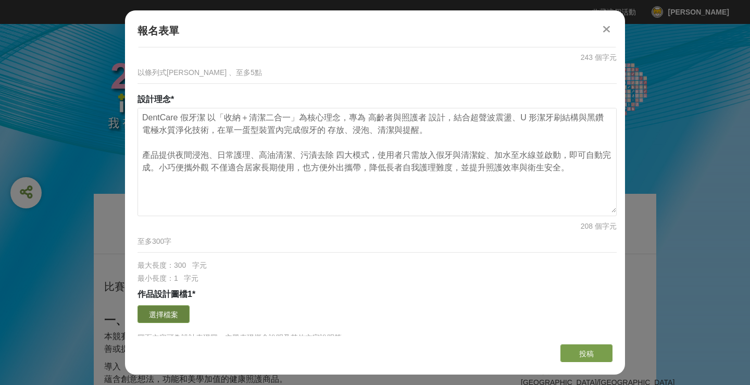
click at [174, 318] on button "選擇檔案" at bounding box center [163, 314] width 52 height 18
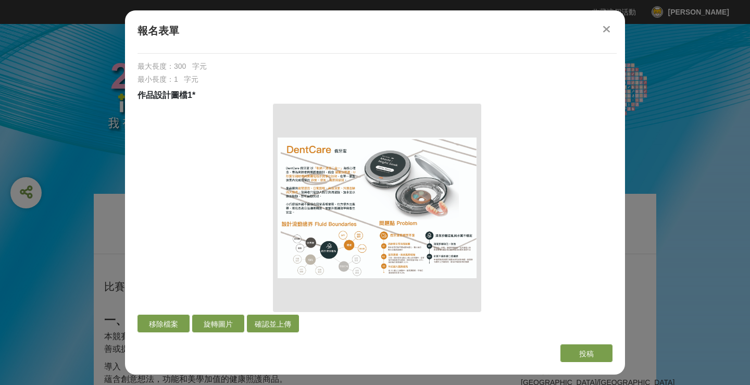
scroll to position [1007, 0]
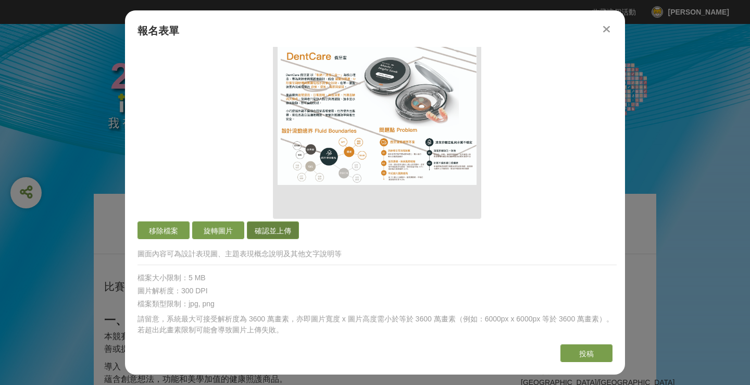
click at [267, 230] on button "確認並上傳" at bounding box center [273, 230] width 52 height 18
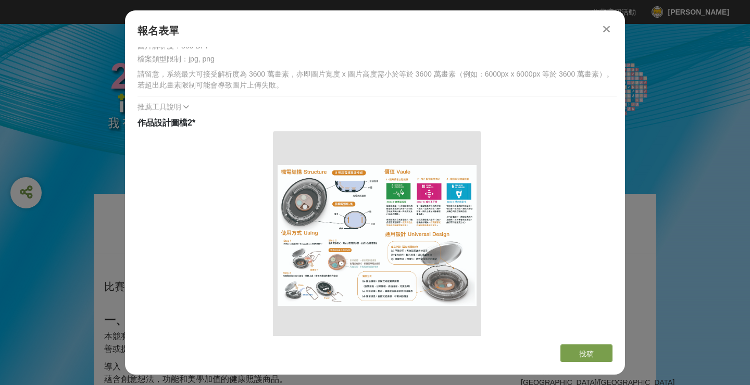
scroll to position [1304, 0]
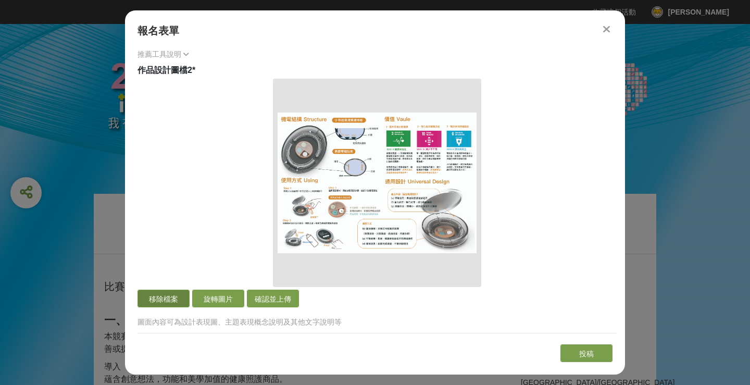
click at [175, 295] on button "移除檔案" at bounding box center [163, 299] width 52 height 18
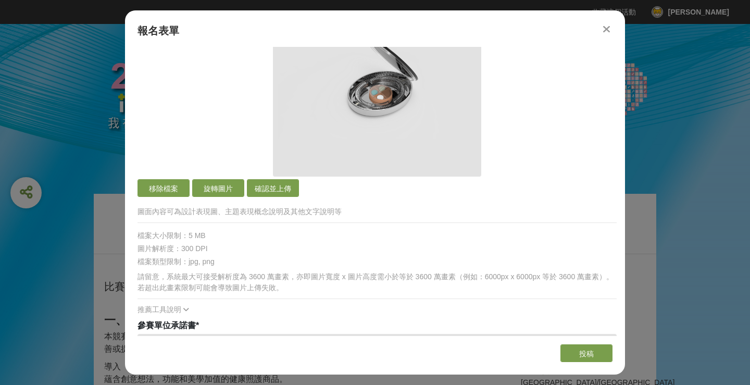
scroll to position [1574, 0]
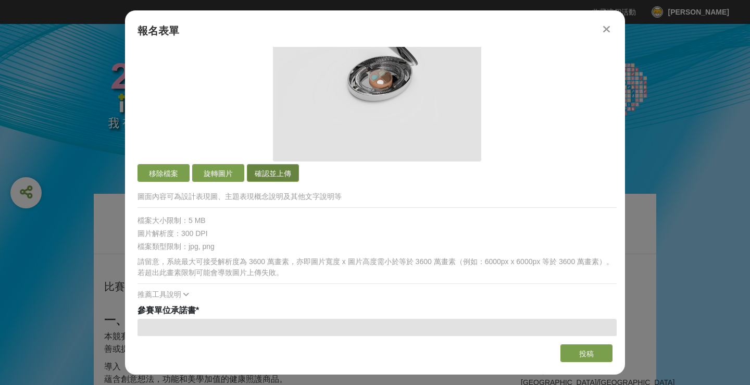
click at [277, 169] on button "確認並上傳" at bounding box center [273, 173] width 52 height 18
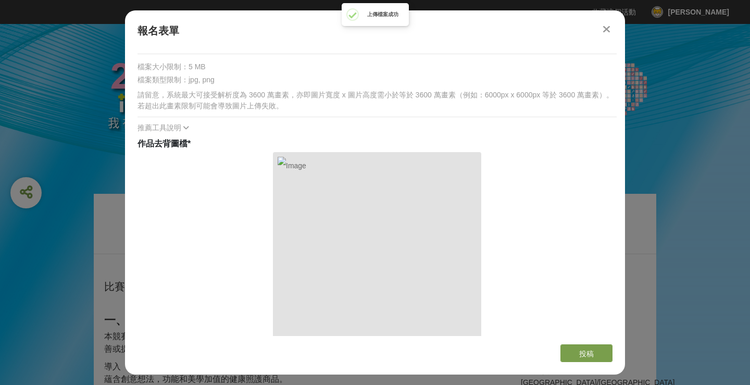
scroll to position [1313, 0]
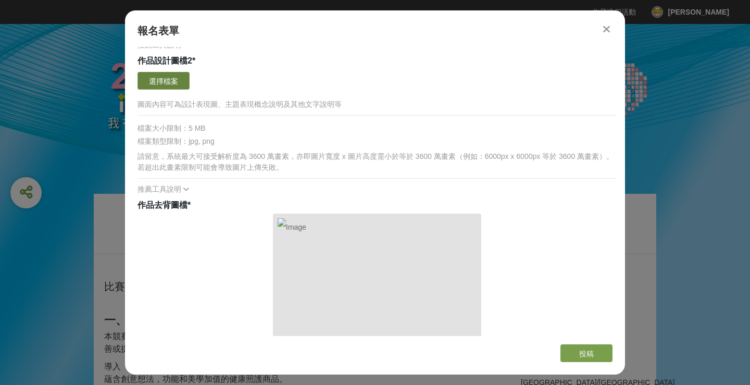
click at [168, 85] on button "選擇檔案" at bounding box center [163, 81] width 52 height 18
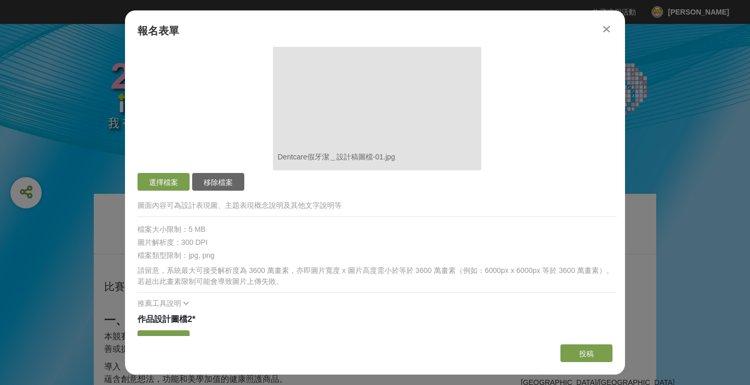
scroll to position [1161, 0]
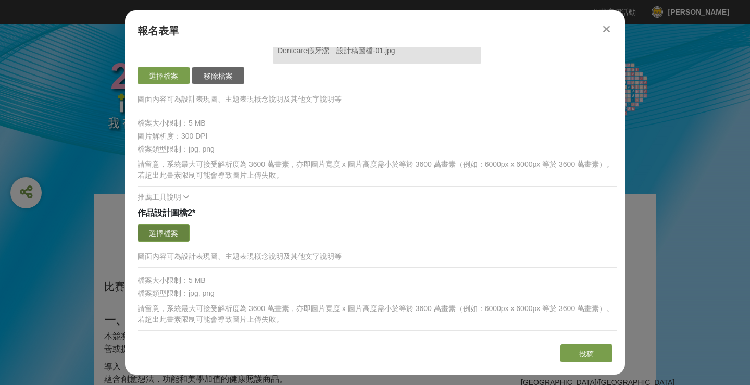
click at [169, 232] on button "選擇檔案" at bounding box center [163, 233] width 52 height 18
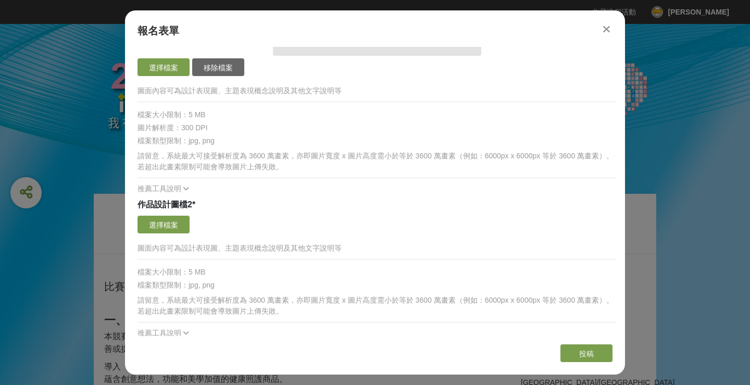
scroll to position [1182, 0]
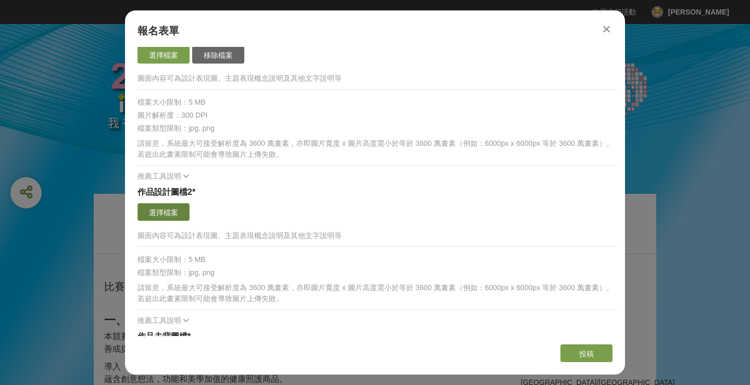
click at [158, 213] on button "選擇檔案" at bounding box center [163, 212] width 52 height 18
click at [421, 232] on p "圖面內容可為設計表現圖、主題表現概念說明及其他文字說明等" at bounding box center [376, 235] width 479 height 11
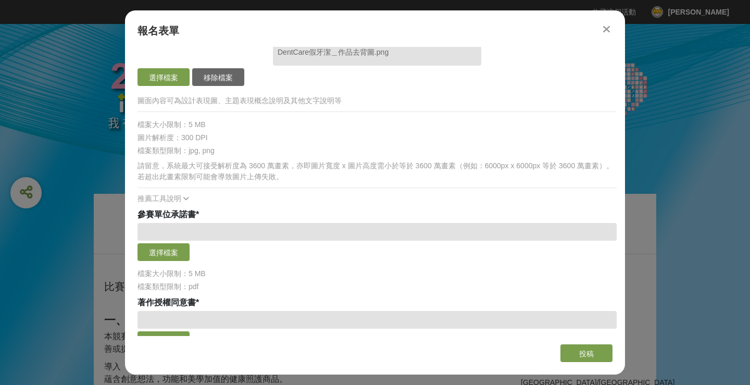
scroll to position [1687, 0]
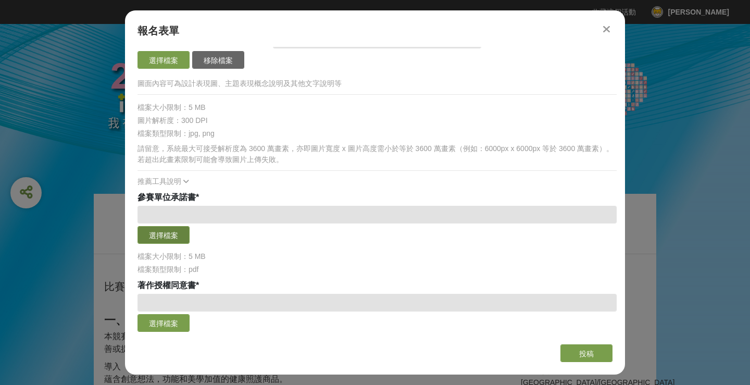
click at [154, 230] on button "選擇檔案" at bounding box center [163, 235] width 52 height 18
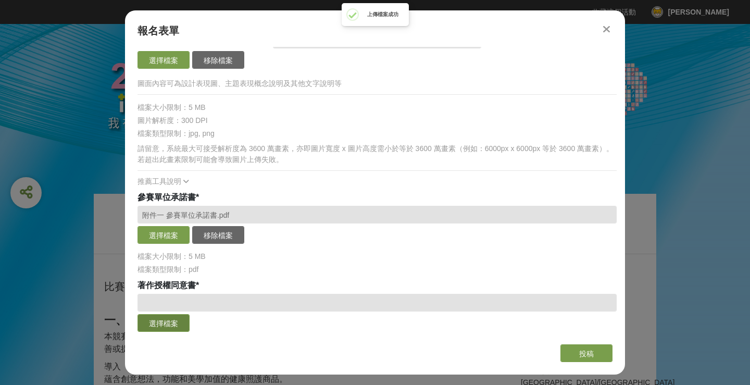
click at [185, 328] on button "選擇檔案" at bounding box center [163, 323] width 52 height 18
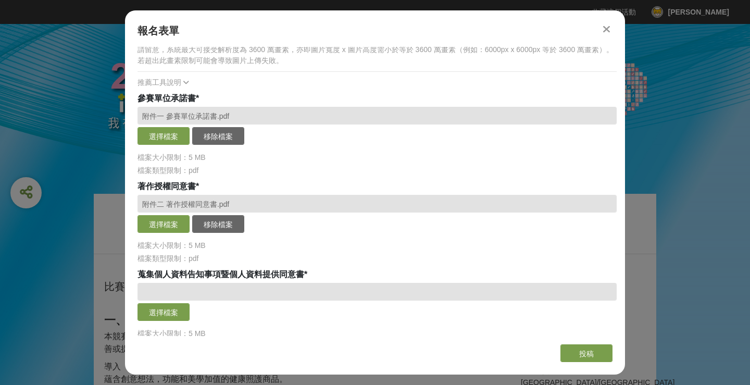
scroll to position [1787, 0]
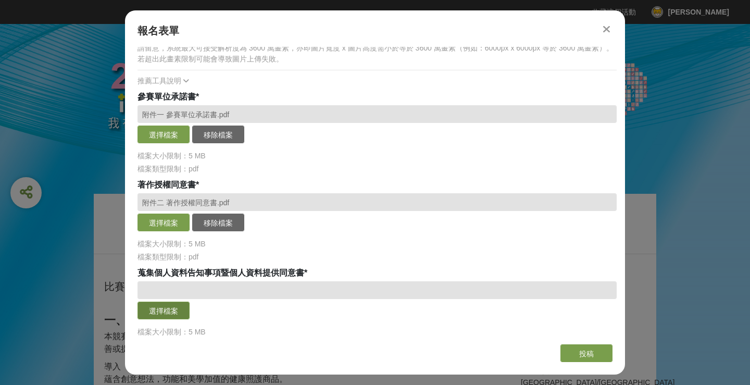
click at [172, 309] on button "選擇檔案" at bounding box center [163, 311] width 52 height 18
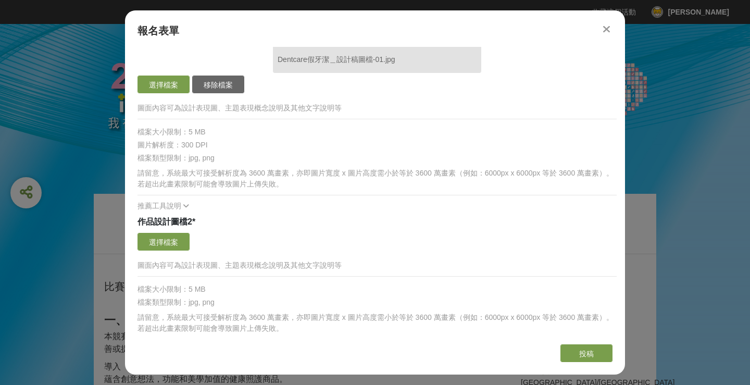
scroll to position [1199, 0]
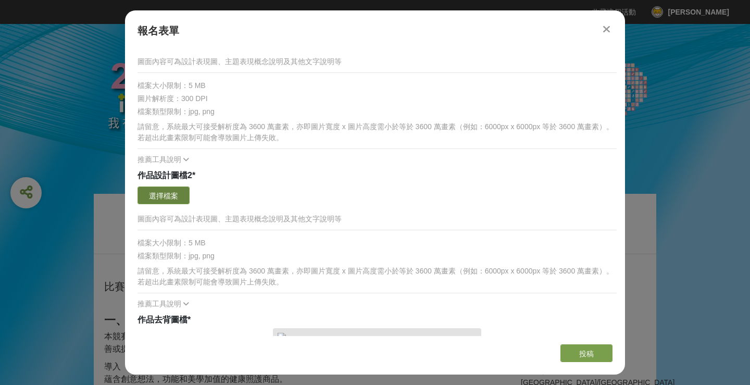
click at [179, 198] on button "選擇檔案" at bounding box center [163, 195] width 52 height 18
drag, startPoint x: 457, startPoint y: 227, endPoint x: 430, endPoint y: 231, distance: 27.5
click at [447, 229] on div "圖面內容可為設計表現圖、主題表現概念說明及其他文字說明等" at bounding box center [376, 223] width 479 height 24
drag, startPoint x: 374, startPoint y: 232, endPoint x: 368, endPoint y: 229, distance: 7.0
click at [373, 231] on div "確認上傳 取消 旋轉圖片 選擇檔案 圖面內容可為設計表現圖、主題表現概念說明及其他文字說明等 檔案大小限制：5 MB 檔案類型限制：jpg, png 請留意，…" at bounding box center [376, 247] width 479 height 126
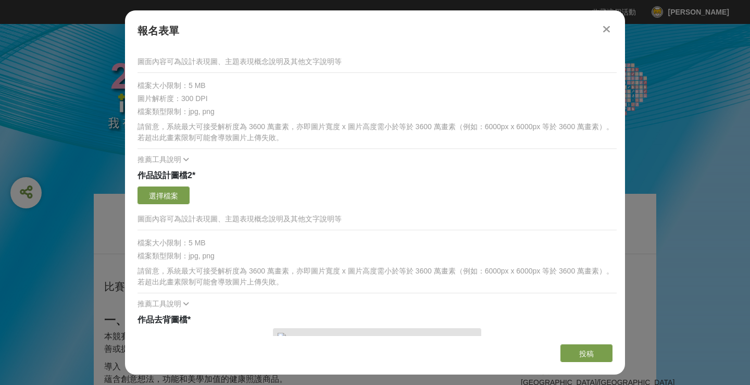
drag, startPoint x: 321, startPoint y: 230, endPoint x: 285, endPoint y: 229, distance: 35.9
click at [314, 224] on div "圖面內容可為設計表現圖、主題表現概念說明及其他文字說明等" at bounding box center [376, 223] width 479 height 24
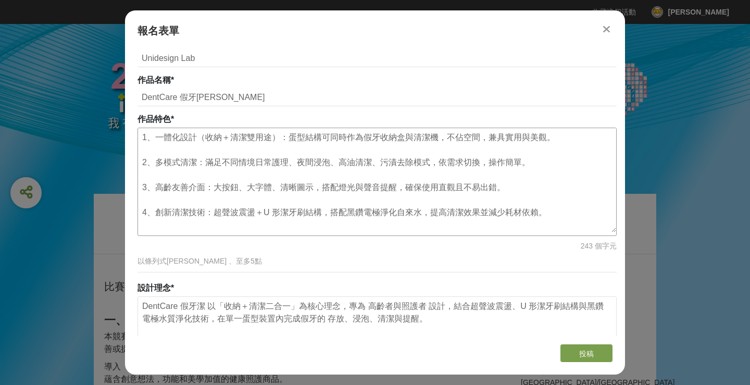
scroll to position [15, 0]
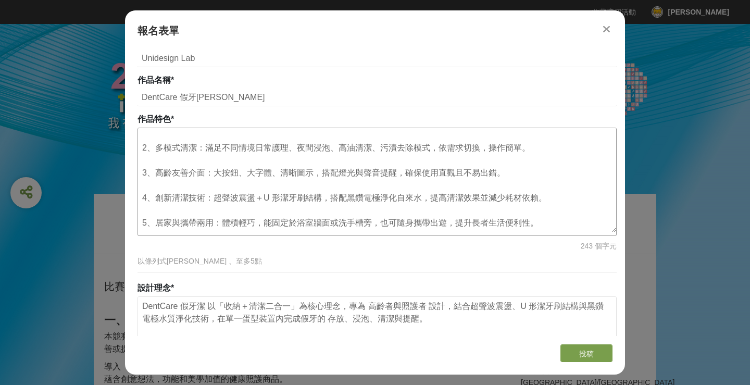
drag, startPoint x: 142, startPoint y: 132, endPoint x: 541, endPoint y: 235, distance: 412.0
click at [541, 235] on div "1、一體化設計（收納＋清潔雙用途）：蛋型結構可同時作為假牙收納盒與清潔機，不佔空間，兼具實用與美觀。 2、多模式清潔：滿足不同情境日常護理、夜間浸泡、高油清潔…" at bounding box center [376, 182] width 479 height 108
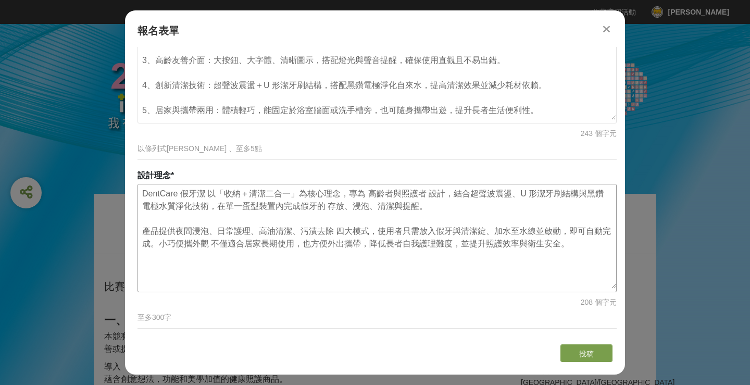
scroll to position [658, 0]
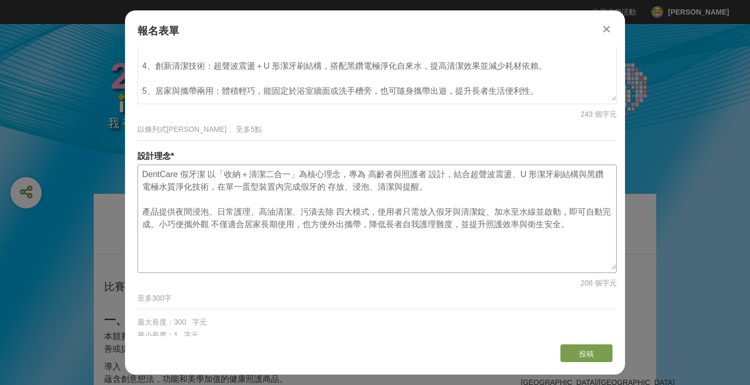
drag, startPoint x: 184, startPoint y: 191, endPoint x: 595, endPoint y: 240, distance: 414.3
click at [595, 240] on textarea "DentCare 假牙潔 以「收納＋清潔二合一」為核心理念，專為 高齡者與照護者 設計，結合超聲波震盪、U 形潔牙刷結構與黑鑽電極水質淨化技術，在單一蛋型裝置…" at bounding box center [377, 217] width 478 height 104
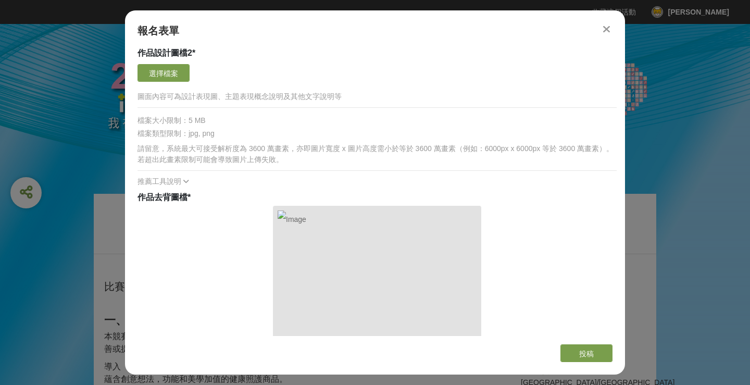
scroll to position [1321, 0]
click at [165, 71] on button "選擇檔案" at bounding box center [163, 74] width 52 height 18
click at [162, 65] on button "選擇檔案" at bounding box center [163, 74] width 52 height 18
drag, startPoint x: 334, startPoint y: 182, endPoint x: 330, endPoint y: 178, distance: 5.5
click at [334, 181] on div "推薦工具說明" at bounding box center [376, 182] width 479 height 11
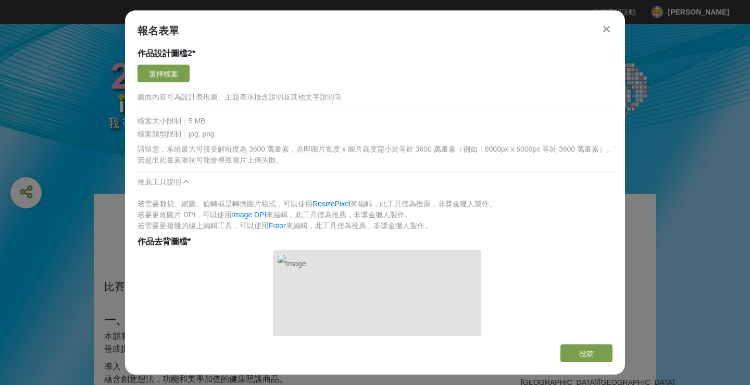
click at [329, 178] on div "推薦工具說明" at bounding box center [376, 182] width 479 height 11
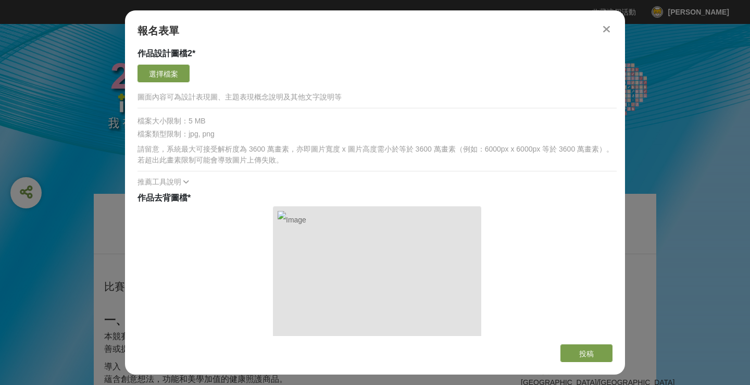
click at [326, 174] on div "請留意，系統最大可接受解析度為 3600 萬畫素，亦即圖片寬度 x 圖片高度需小於等於 3600 萬畫素（例如：6000px x 6000px 等於 3600…" at bounding box center [376, 165] width 479 height 46
click at [170, 181] on span "推薦工具說明" at bounding box center [159, 182] width 44 height 8
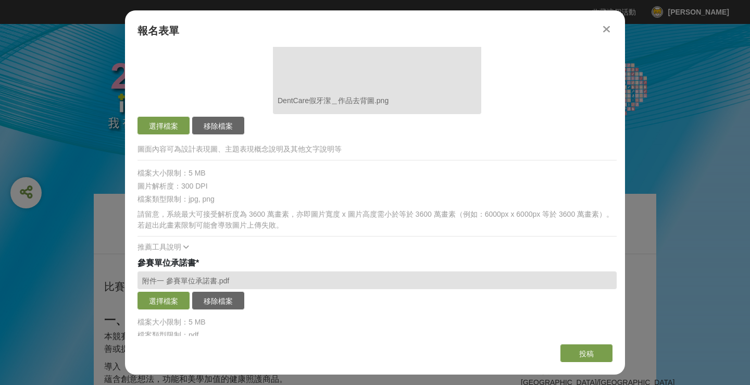
scroll to position [1923, 0]
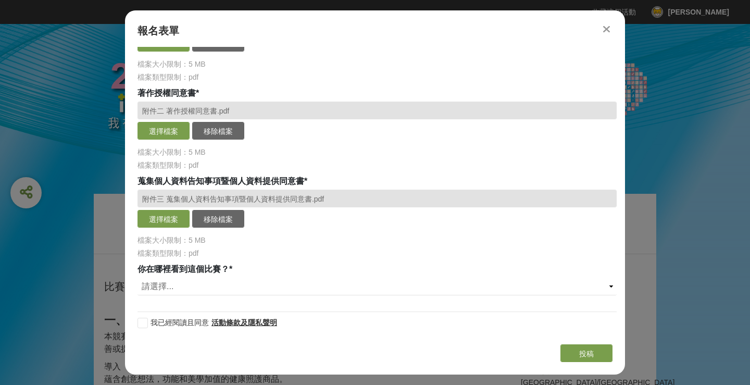
click at [146, 320] on div at bounding box center [142, 323] width 10 height 10
checkbox input "true"
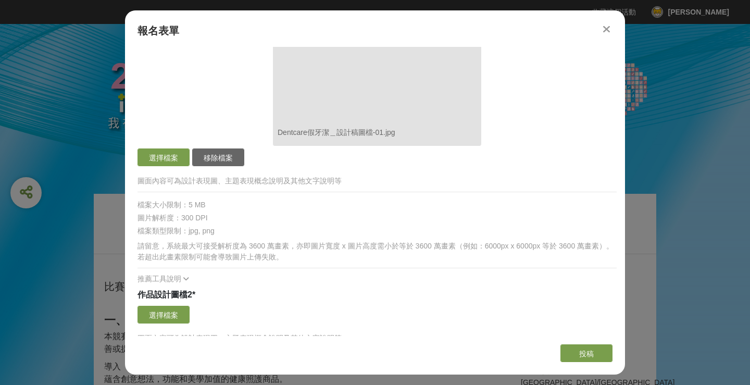
scroll to position [1081, 0]
click at [169, 312] on button "選擇檔案" at bounding box center [163, 314] width 52 height 18
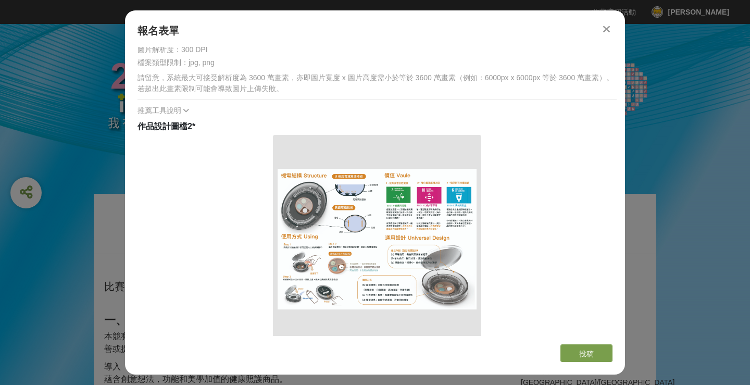
scroll to position [1351, 0]
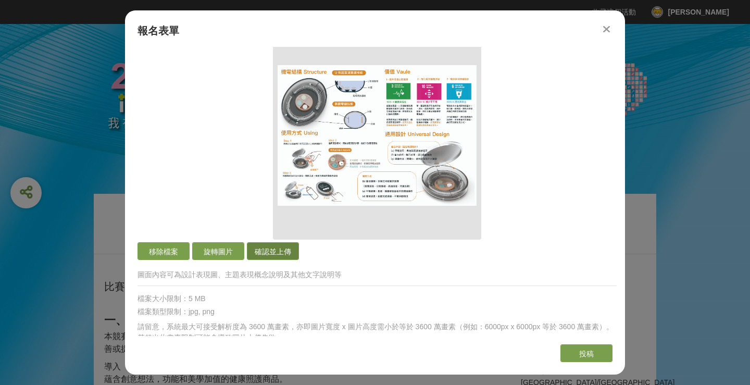
click at [277, 248] on button "確認並上傳" at bounding box center [273, 251] width 52 height 18
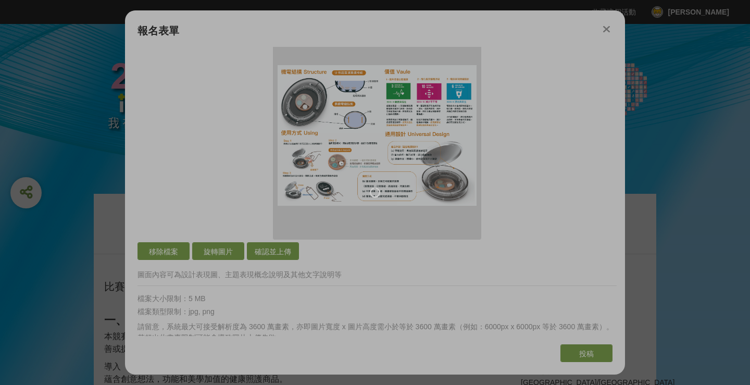
drag, startPoint x: 421, startPoint y: 170, endPoint x: 417, endPoint y: 166, distance: 5.9
click at [417, 166] on div at bounding box center [375, 192] width 750 height 385
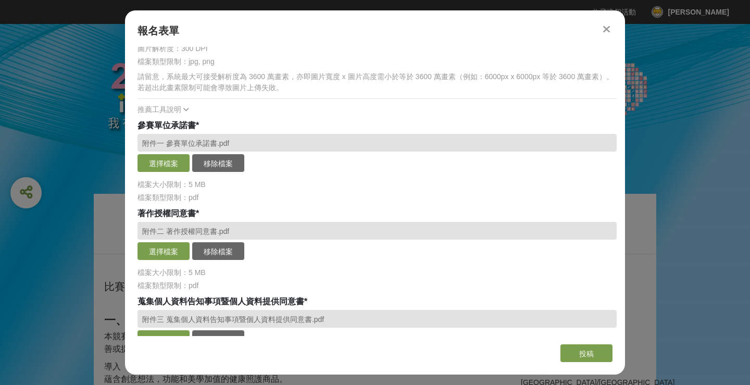
scroll to position [2131, 0]
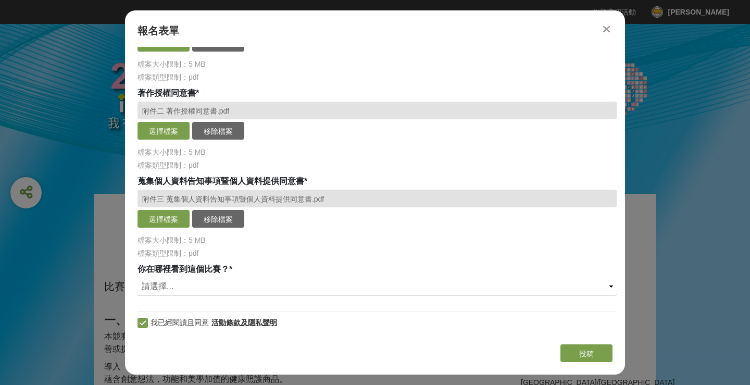
click at [216, 289] on select "請選擇... 獎金獵人網站 Facebook / Instagram 校園講座 / 老師系上推薦 電子郵件 海報 其他" at bounding box center [376, 287] width 479 height 18
click at [137, 278] on select "請選擇... 獎金獵人網站 Facebook / Instagram 校園講座 / 老師系上推薦 電子郵件 海報 其他" at bounding box center [376, 287] width 479 height 18
click at [316, 282] on select "請選擇... 獎金獵人網站 Facebook / Instagram 校園講座 / 老師系上推薦 電子郵件 海報 其他" at bounding box center [376, 287] width 479 height 18
select select "校園講座 / 老師系上推薦"
click at [137, 278] on select "請選擇... 獎金獵人網站 Facebook / Instagram 校園講座 / 老師系上推薦 電子郵件 海報 其他" at bounding box center [376, 287] width 479 height 18
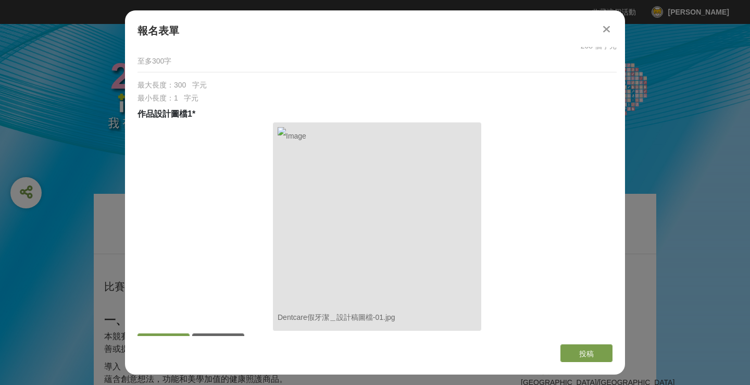
scroll to position [1411, 0]
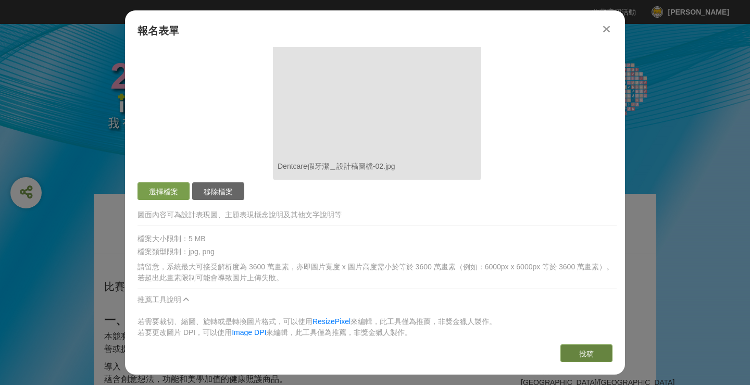
click at [587, 357] on span "投稿" at bounding box center [586, 353] width 15 height 8
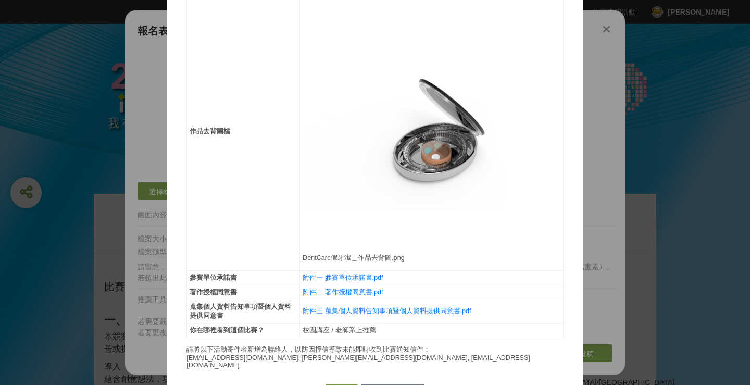
scroll to position [1034, 0]
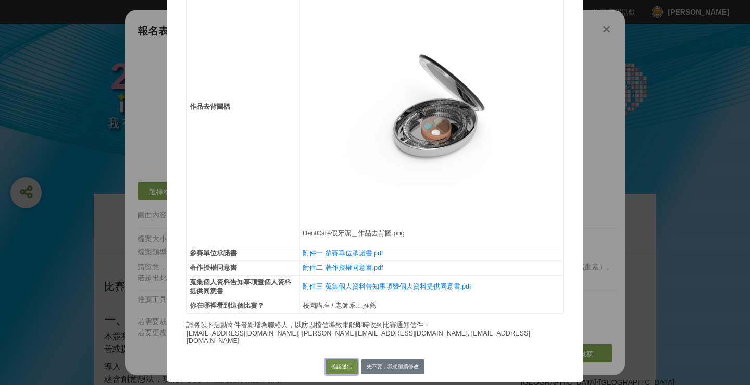
click at [341, 365] on button "確認送出" at bounding box center [341, 366] width 32 height 15
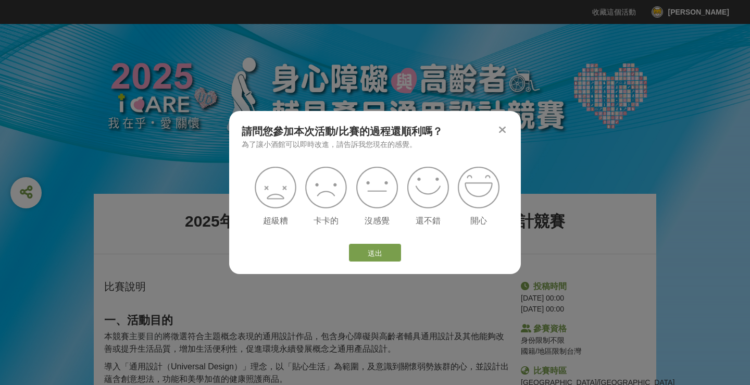
click at [502, 131] on icon at bounding box center [502, 129] width 7 height 10
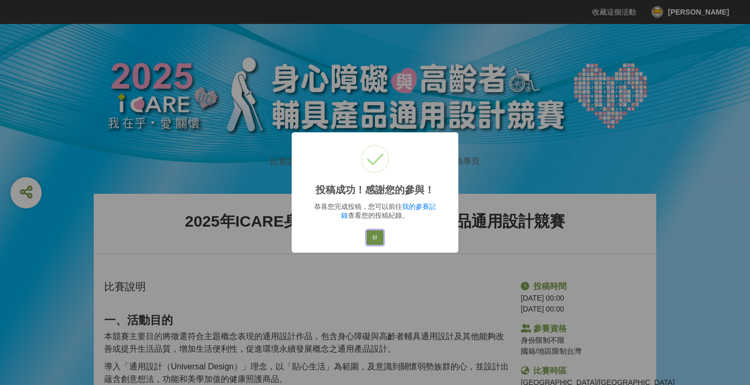
click at [372, 236] on button "好" at bounding box center [375, 237] width 17 height 15
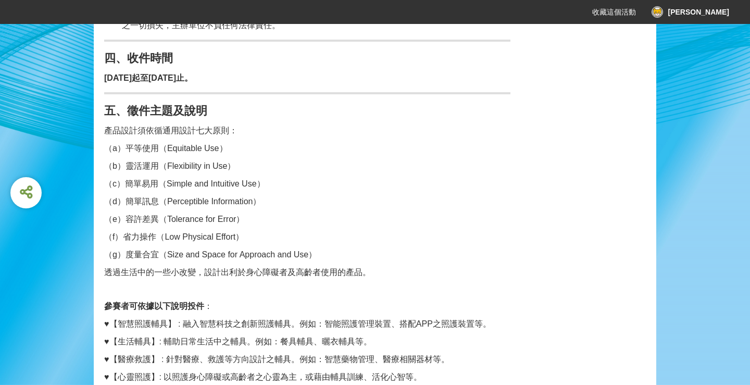
scroll to position [0, 0]
